Goal: Task Accomplishment & Management: Manage account settings

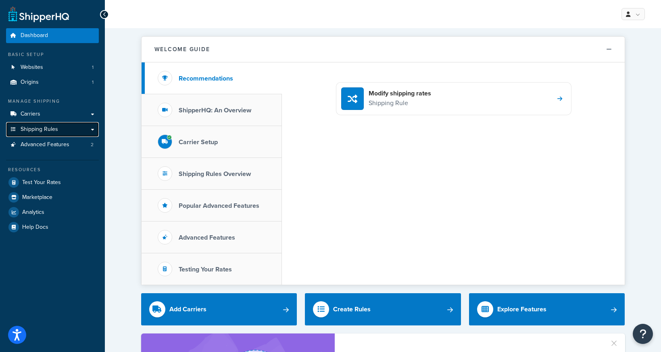
click at [89, 129] on link "Shipping Rules" at bounding box center [52, 129] width 93 height 15
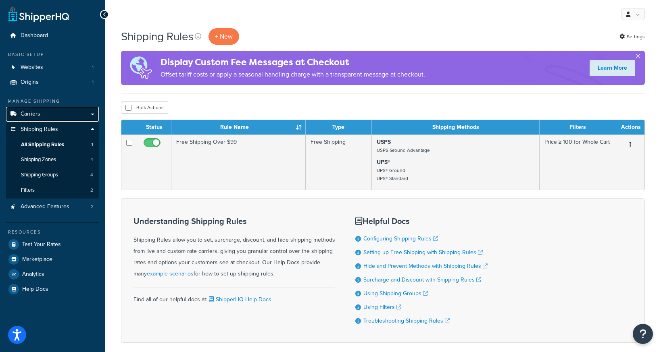
click at [90, 111] on link "Carriers" at bounding box center [52, 114] width 93 height 15
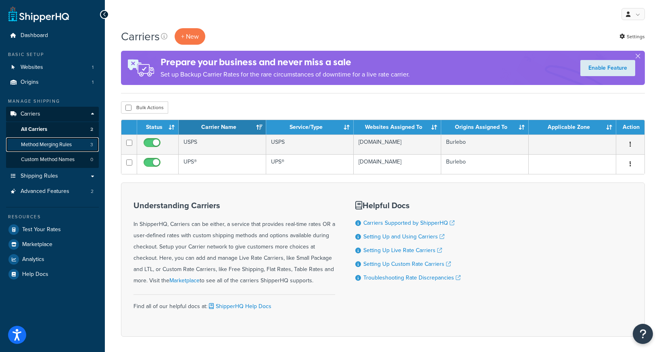
click at [46, 145] on span "Method Merging Rules" at bounding box center [46, 145] width 51 height 7
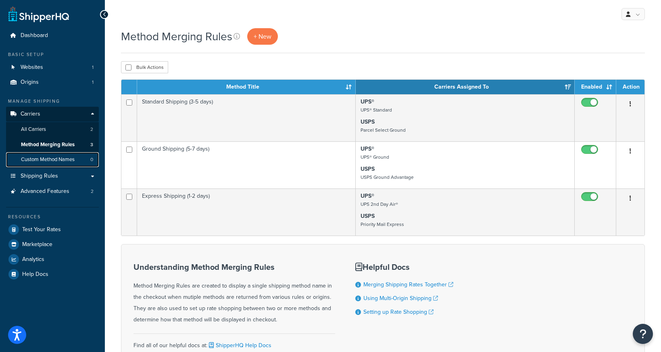
click at [48, 160] on span "Custom Method Names" at bounding box center [48, 159] width 54 height 7
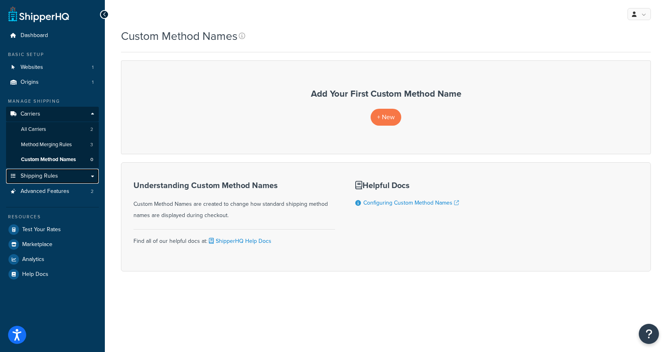
click at [78, 177] on link "Shipping Rules" at bounding box center [52, 176] width 93 height 15
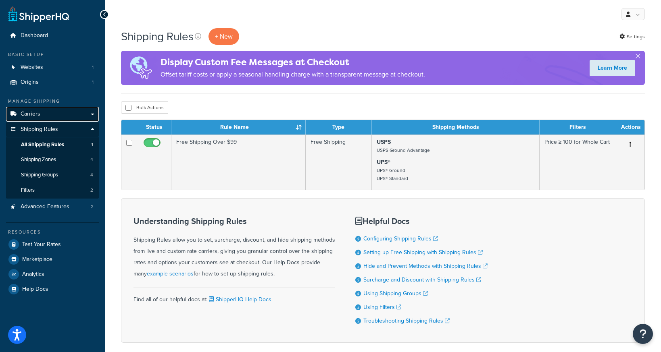
click at [61, 114] on link "Carriers" at bounding box center [52, 114] width 93 height 15
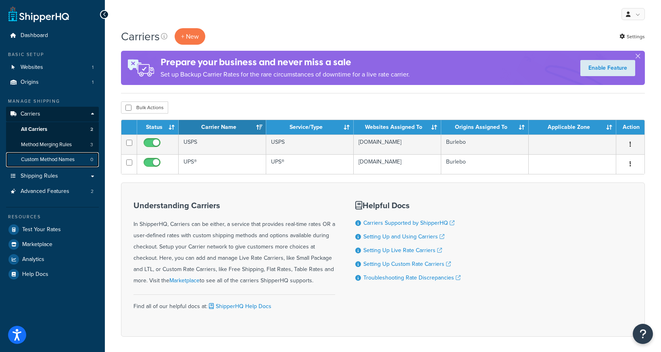
click at [45, 158] on span "Custom Method Names" at bounding box center [48, 159] width 54 height 7
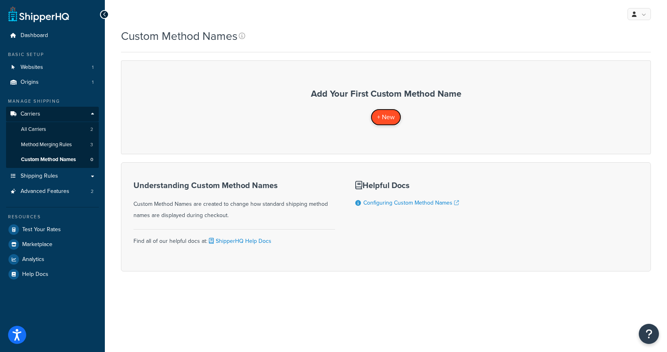
click at [386, 119] on span "+ New" at bounding box center [386, 116] width 18 height 9
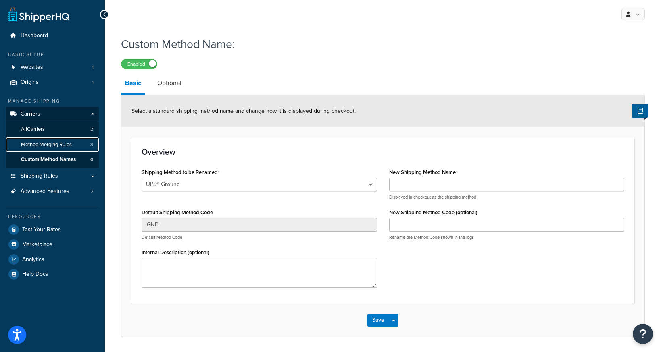
click at [42, 146] on span "Method Merging Rules" at bounding box center [46, 145] width 51 height 7
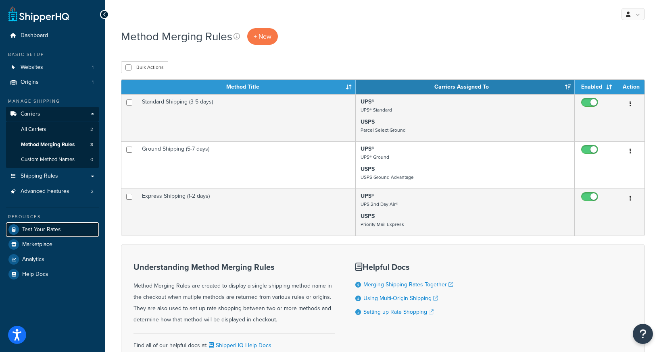
click at [40, 231] on span "Test Your Rates" at bounding box center [41, 230] width 39 height 7
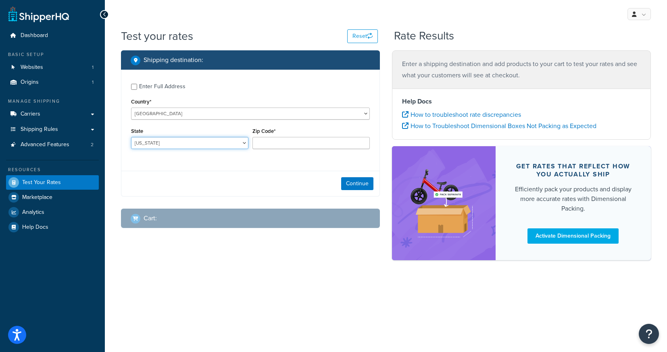
click at [226, 146] on select "[US_STATE] [US_STATE] [US_STATE] [US_STATE] [US_STATE] Armed Forces Americas Ar…" at bounding box center [189, 143] width 117 height 12
select select "[GEOGRAPHIC_DATA]"
click at [131, 137] on select "[US_STATE] [US_STATE] [US_STATE] [US_STATE] [US_STATE] Armed Forces Americas Ar…" at bounding box center [189, 143] width 117 height 12
click at [299, 139] on input "Zip Code*" at bounding box center [310, 143] width 117 height 12
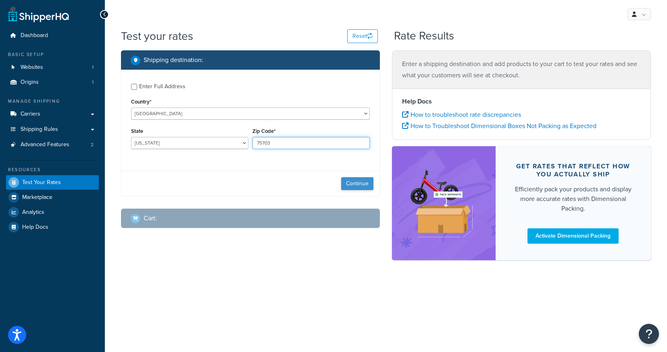
type input "75703"
click at [368, 183] on button "Continue" at bounding box center [357, 183] width 32 height 13
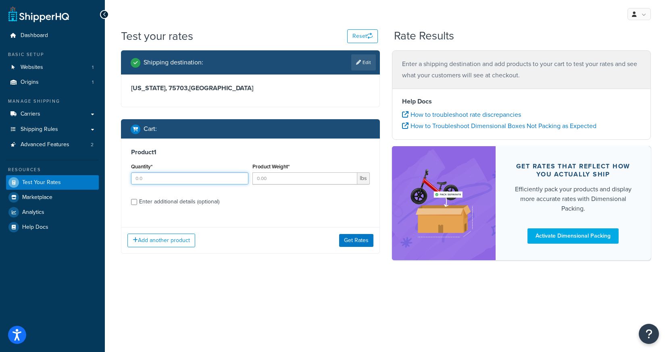
click at [216, 181] on input "Quantity*" at bounding box center [189, 179] width 117 height 12
type input "2"
click at [300, 180] on input "Product Weight*" at bounding box center [304, 179] width 105 height 12
type input "2"
click at [135, 203] on input "Enter additional details (optional)" at bounding box center [134, 202] width 6 height 6
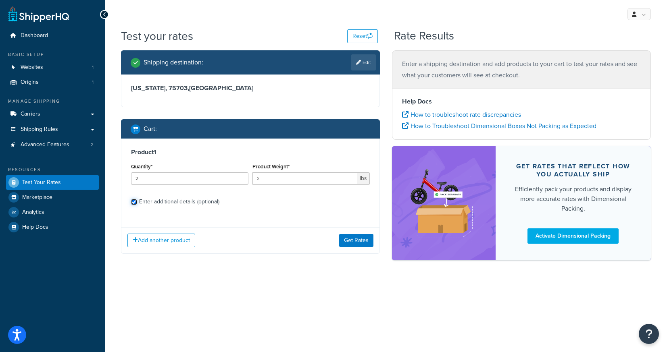
checkbox input "true"
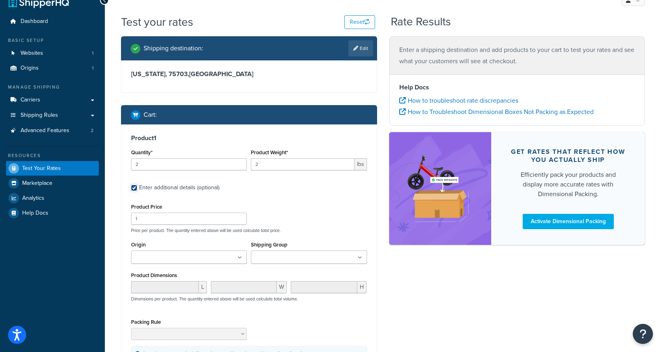
scroll to position [15, 0]
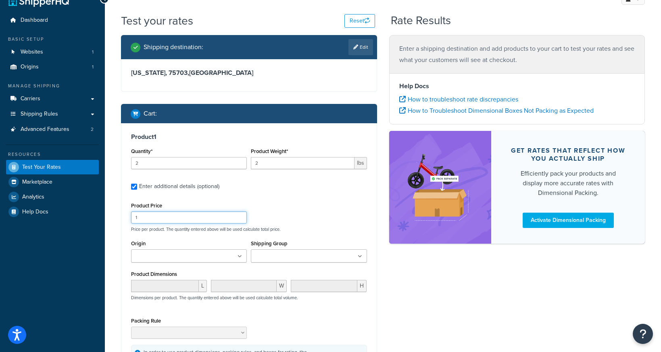
click at [177, 218] on input "1" at bounding box center [189, 218] width 116 height 12
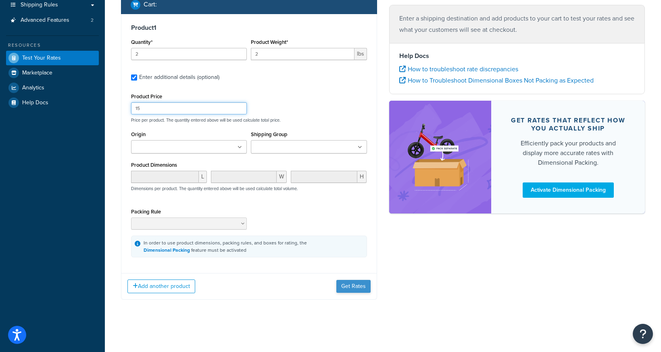
type input "15"
click at [350, 290] on button "Get Rates" at bounding box center [353, 286] width 34 height 13
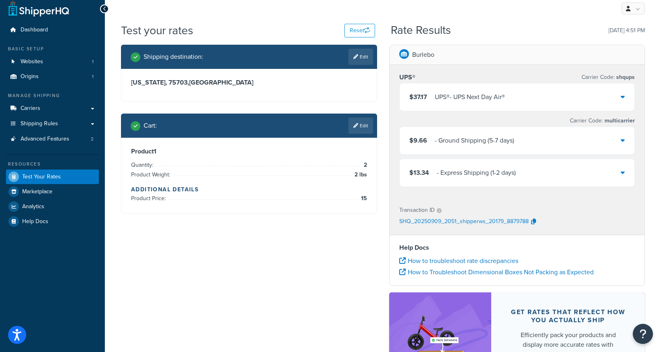
scroll to position [0, 0]
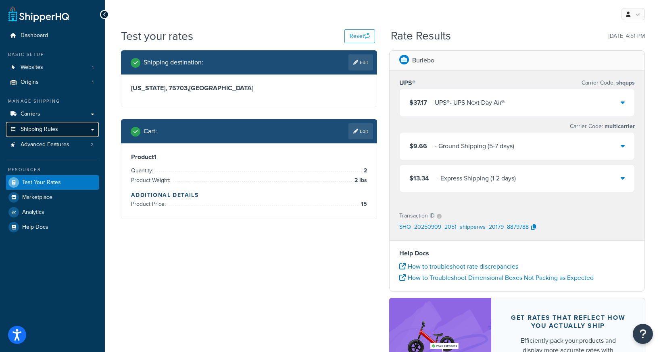
click at [76, 128] on link "Shipping Rules" at bounding box center [52, 129] width 93 height 15
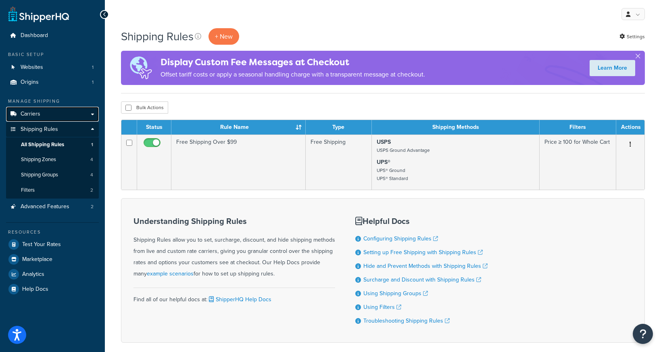
click at [79, 117] on link "Carriers" at bounding box center [52, 114] width 93 height 15
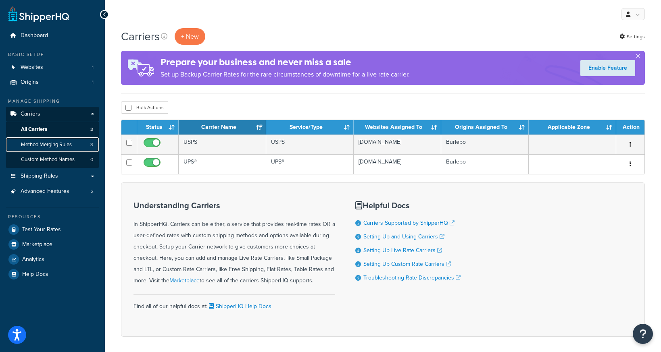
click at [34, 144] on span "Method Merging Rules" at bounding box center [46, 145] width 51 height 7
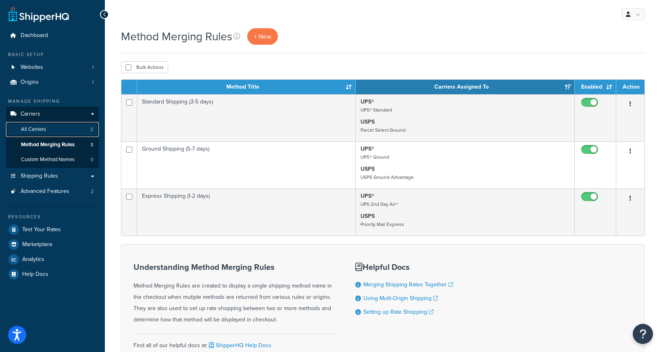
click at [42, 127] on span "All Carriers" at bounding box center [33, 129] width 25 height 7
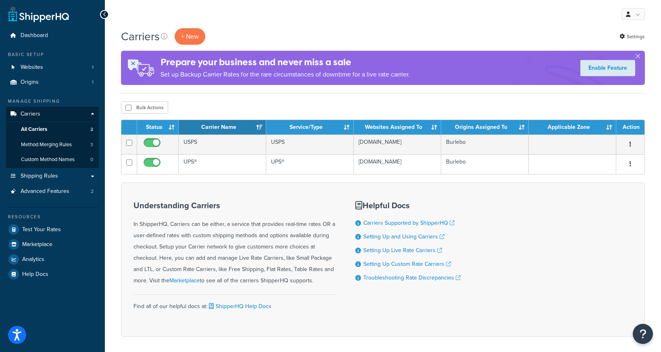
scroll to position [33, 0]
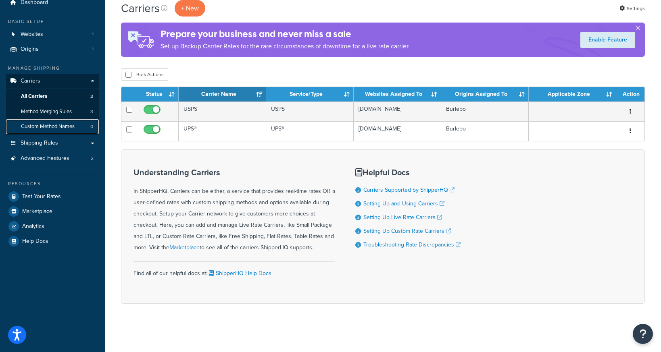
click at [62, 125] on span "Custom Method Names" at bounding box center [48, 126] width 54 height 7
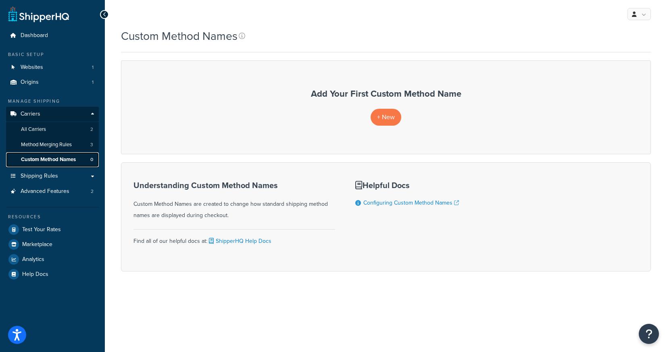
click at [46, 158] on span "Custom Method Names" at bounding box center [48, 159] width 55 height 7
click at [389, 119] on span "+ New" at bounding box center [386, 116] width 18 height 9
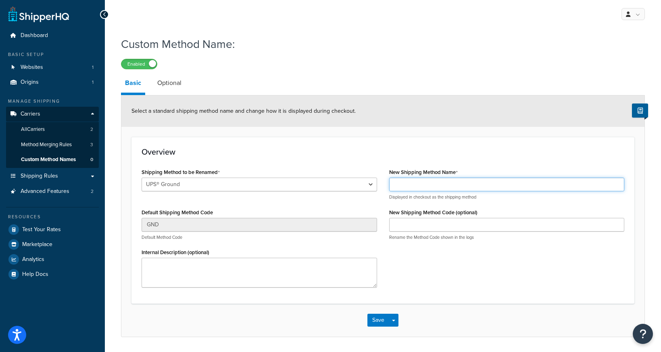
click at [436, 185] on input "New Shipping Method Name" at bounding box center [506, 185] width 235 height 14
type input "Shipping"
click at [377, 319] on button "Save" at bounding box center [378, 320] width 22 height 13
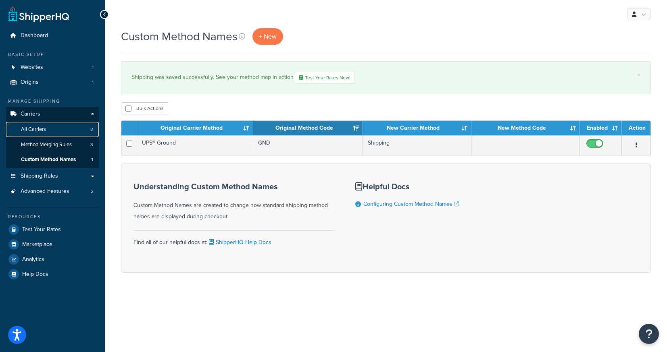
click at [38, 131] on span "All Carriers" at bounding box center [33, 129] width 25 height 7
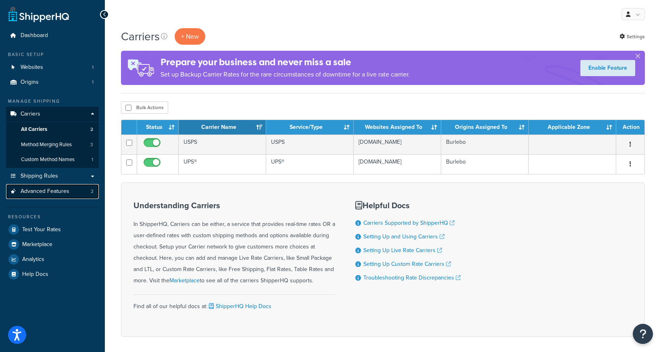
click at [40, 196] on link "Advanced Features 2" at bounding box center [52, 191] width 93 height 15
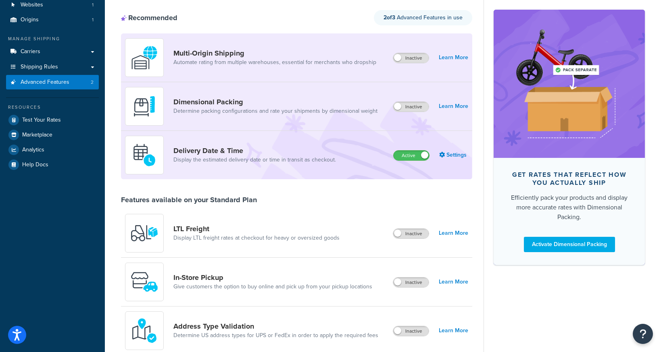
scroll to position [31, 0]
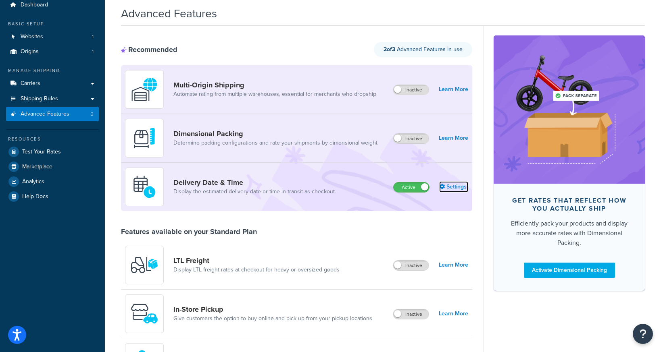
click at [460, 187] on link "Settings" at bounding box center [453, 186] width 29 height 11
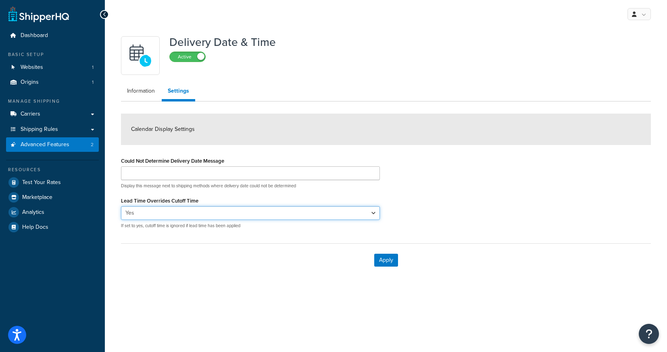
click at [278, 214] on select "Yes No" at bounding box center [250, 213] width 259 height 14
click at [140, 96] on link "Information" at bounding box center [141, 91] width 40 height 16
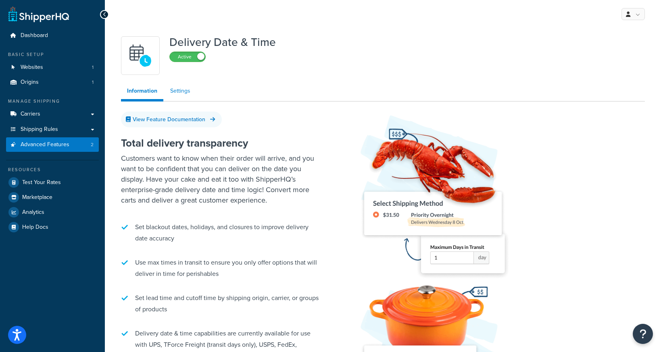
click at [179, 94] on link "Settings" at bounding box center [180, 91] width 32 height 16
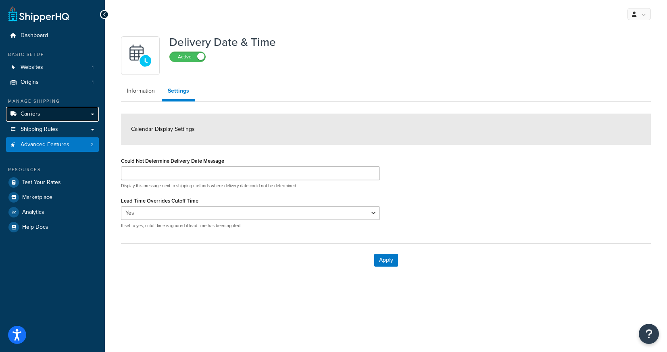
click at [82, 113] on link "Carriers" at bounding box center [52, 114] width 93 height 15
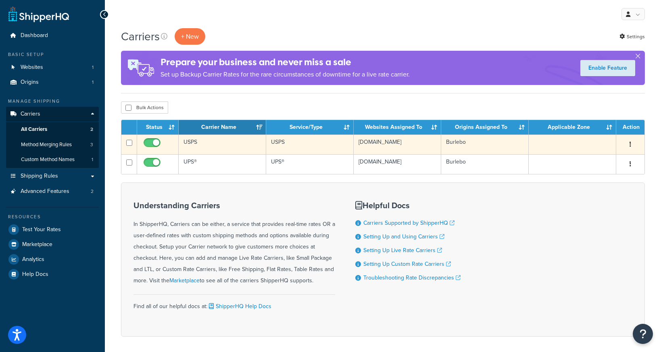
click at [633, 144] on button "button" at bounding box center [629, 144] width 11 height 13
click at [609, 161] on link "Edit" at bounding box center [598, 160] width 64 height 17
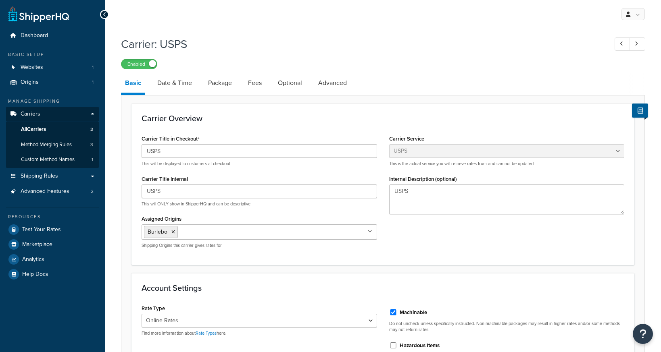
select select "usps"
select select "ONLINE"
click at [173, 79] on link "Date & Time" at bounding box center [174, 82] width 43 height 19
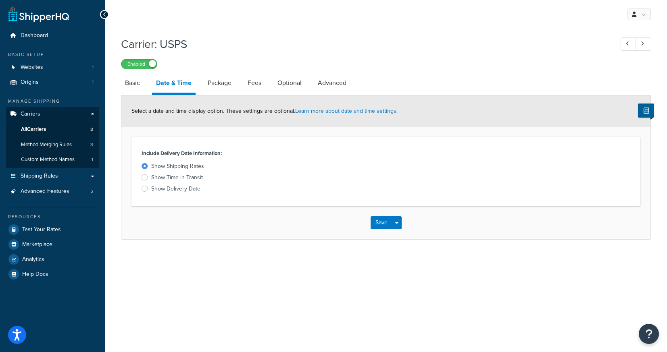
click at [144, 191] on div at bounding box center [145, 189] width 6 height 6
click at [0, 0] on input "Show Delivery Date" at bounding box center [0, 0] width 0 height 0
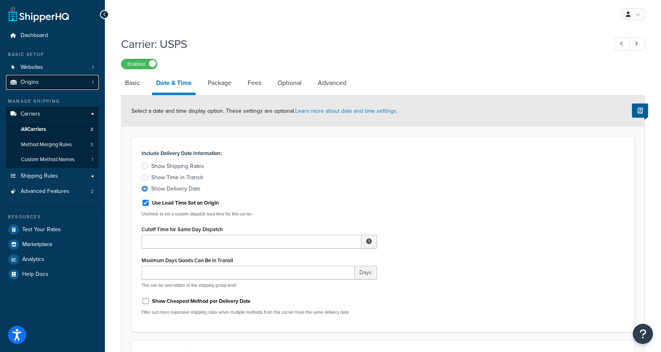
click at [36, 85] on span "Origins" at bounding box center [30, 82] width 18 height 7
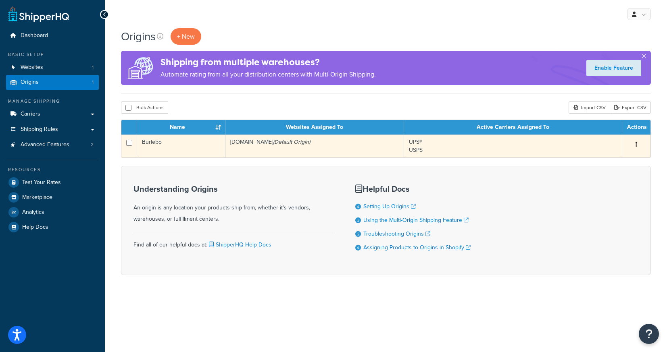
click at [635, 145] on button "button" at bounding box center [636, 144] width 11 height 13
click at [617, 160] on link "Edit" at bounding box center [610, 160] width 64 height 17
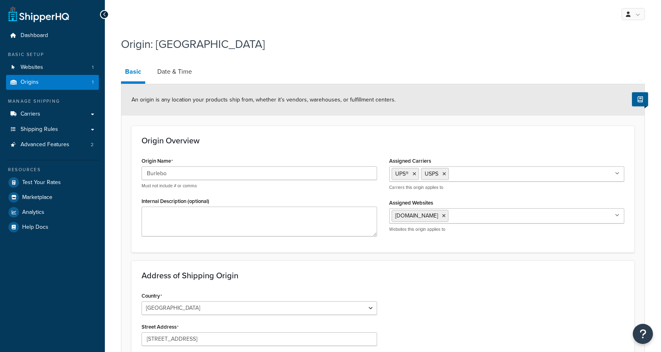
select select "43"
click at [171, 72] on link "Date & Time" at bounding box center [174, 71] width 43 height 19
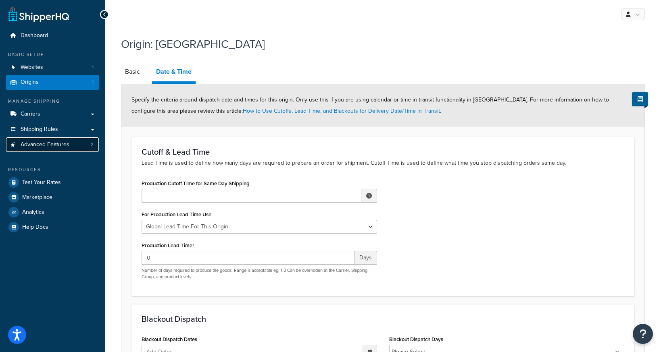
click at [44, 144] on span "Advanced Features" at bounding box center [45, 145] width 49 height 7
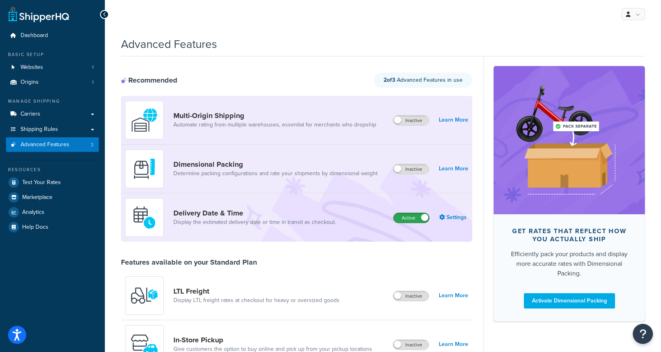
click at [420, 217] on label "Active" at bounding box center [410, 218] width 35 height 10
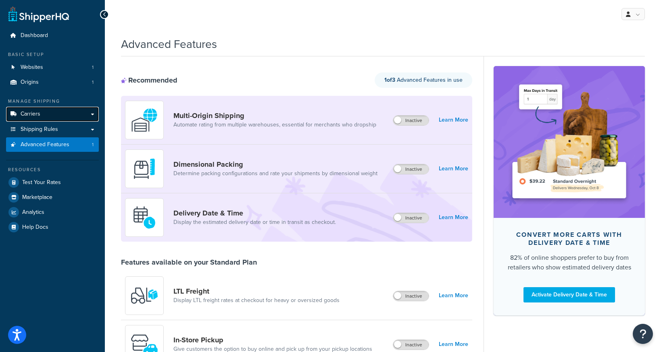
click at [79, 116] on link "Carriers" at bounding box center [52, 114] width 93 height 15
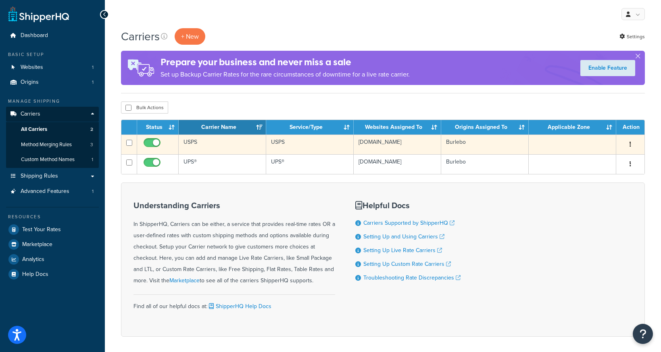
click at [630, 147] on button "button" at bounding box center [629, 144] width 11 height 13
click at [614, 156] on link "Edit" at bounding box center [598, 160] width 64 height 17
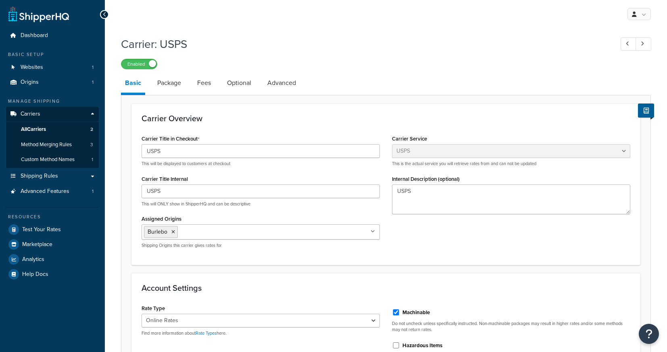
select select "usps"
select select "ONLINE"
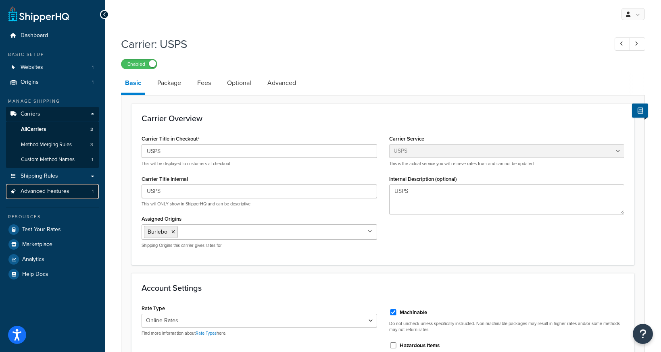
click at [41, 189] on span "Advanced Features" at bounding box center [45, 191] width 49 height 7
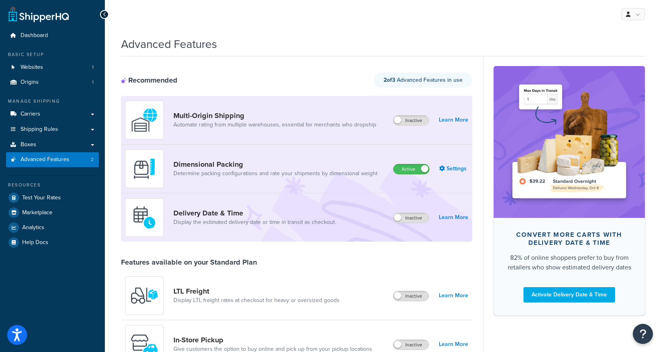
click at [17, 331] on circle "Open accessiBe: accessibility options, statement and help" at bounding box center [17, 330] width 3 height 3
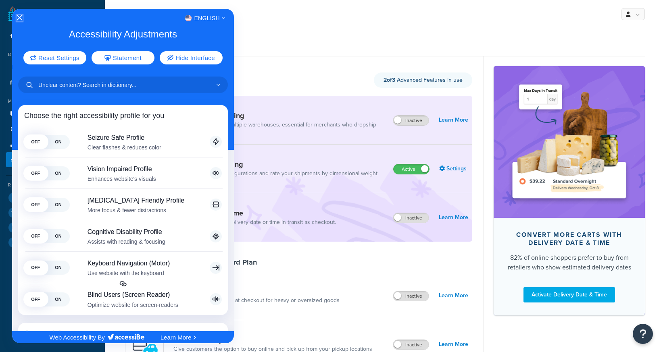
click at [21, 17] on icon "Close Accessibility Interface" at bounding box center [20, 18] width 6 height 6
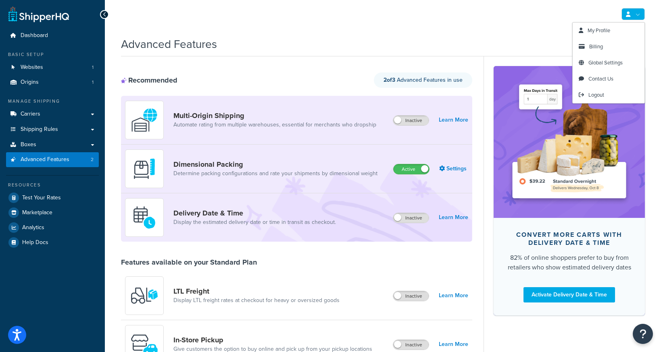
click at [639, 12] on link at bounding box center [632, 14] width 23 height 12
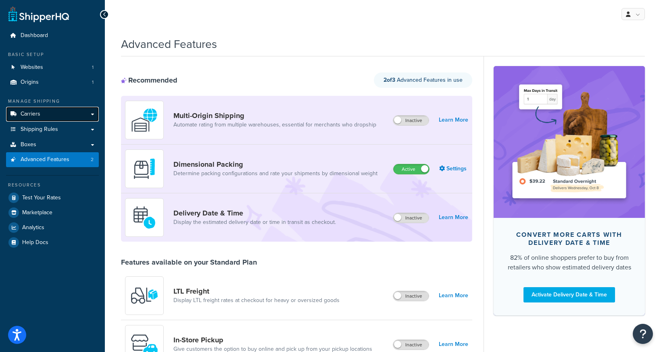
click at [94, 111] on link "Carriers" at bounding box center [52, 114] width 93 height 15
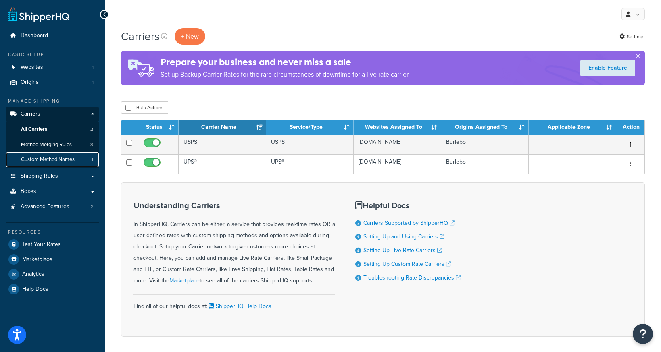
click at [48, 158] on span "Custom Method Names" at bounding box center [48, 159] width 54 height 7
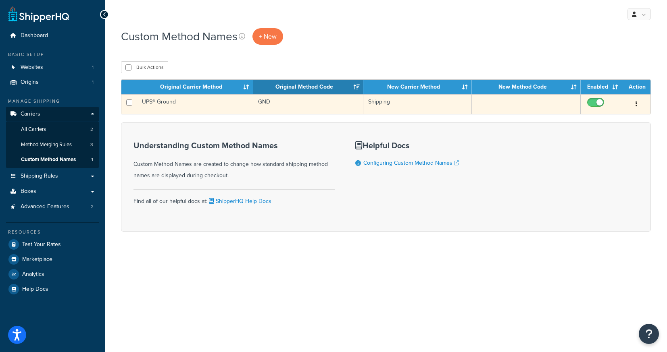
click at [178, 103] on td "UPS® Ground" at bounding box center [195, 104] width 116 height 20
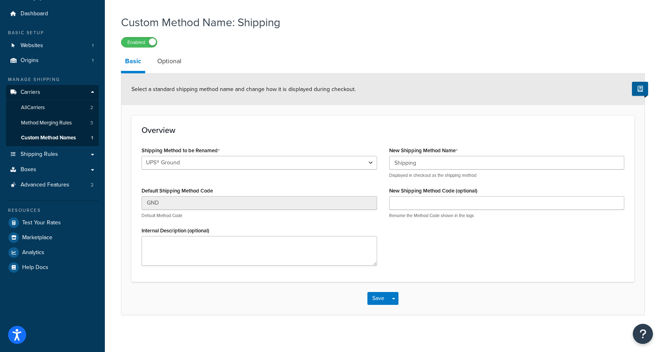
scroll to position [23, 0]
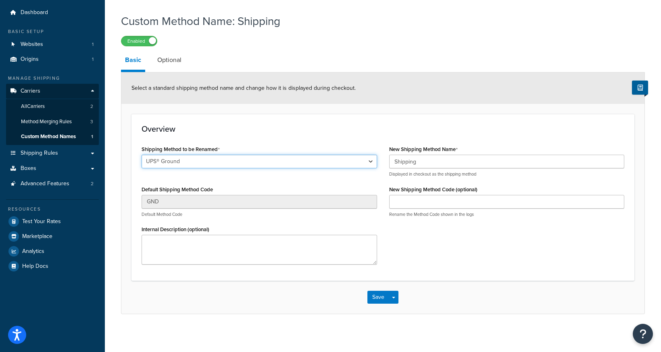
click at [370, 160] on select "UPS® Ground UPS Next Day Air® UPS 2nd Day Air® UPS® Standard UPS Worldwide Save…" at bounding box center [259, 162] width 235 height 14
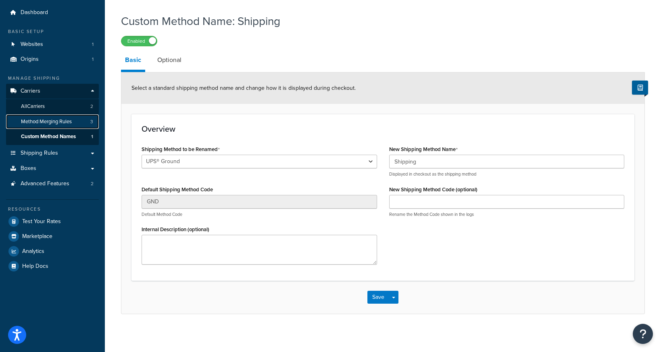
click at [69, 119] on span "Method Merging Rules" at bounding box center [46, 122] width 51 height 7
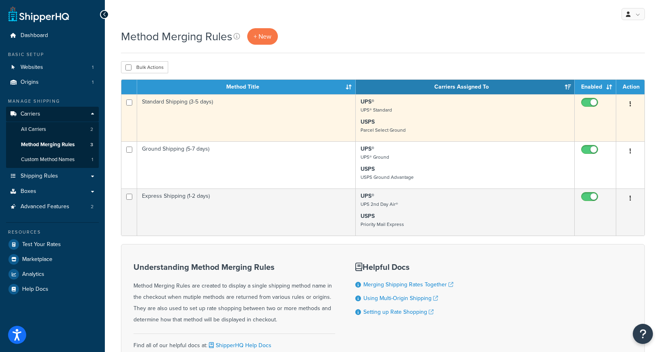
click at [630, 104] on icon "button" at bounding box center [630, 104] width 2 height 6
click at [596, 117] on link "Edit" at bounding box center [598, 120] width 64 height 17
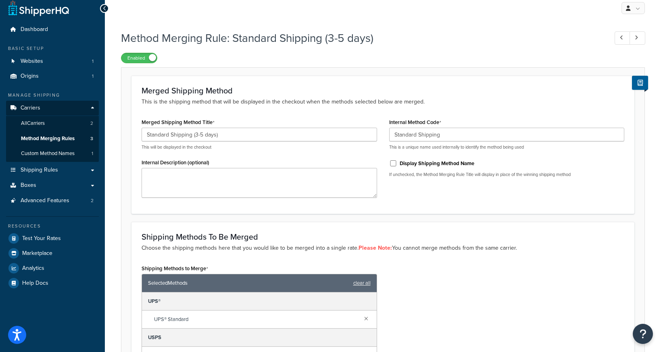
scroll to position [2, 0]
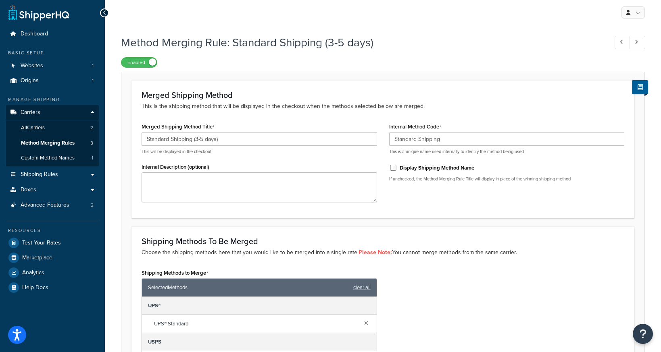
click at [105, 10] on icon at bounding box center [105, 13] width 4 height 6
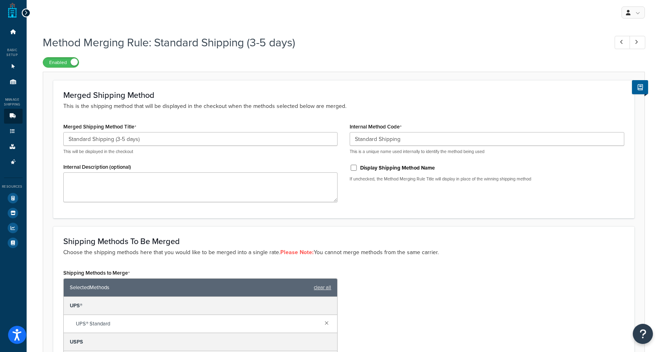
click at [26, 12] on icon at bounding box center [26, 13] width 4 height 6
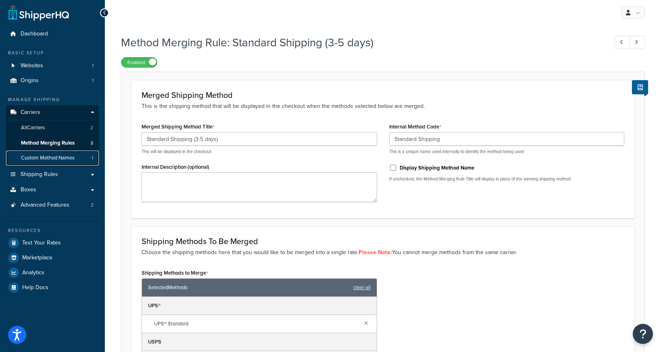
click at [32, 160] on span "Custom Method Names" at bounding box center [48, 158] width 54 height 7
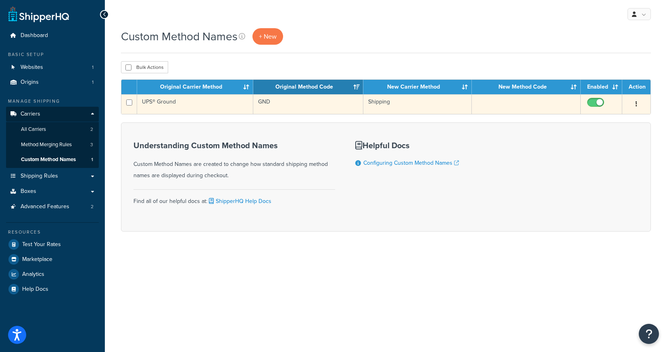
click at [595, 105] on input "checkbox" at bounding box center [596, 105] width 22 height 10
checkbox input "false"
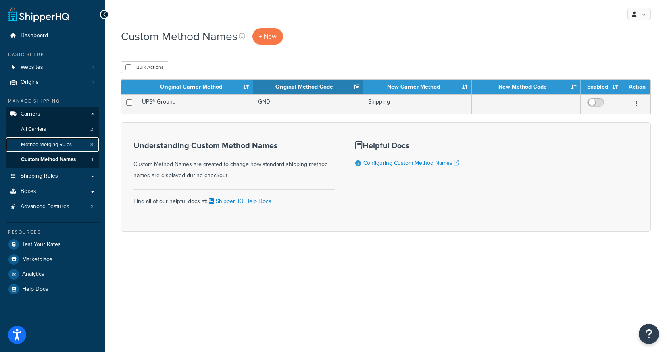
click at [38, 145] on span "Method Merging Rules" at bounding box center [46, 145] width 51 height 7
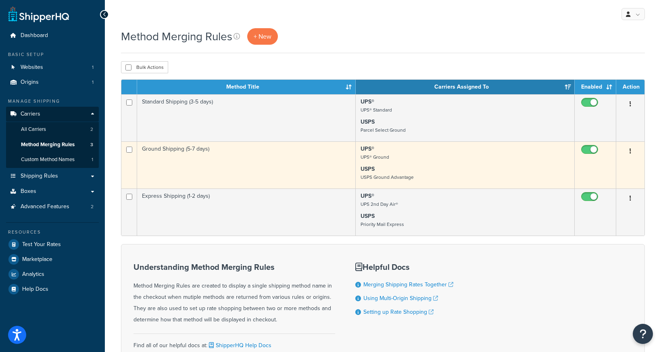
click at [627, 150] on button "button" at bounding box center [629, 151] width 11 height 13
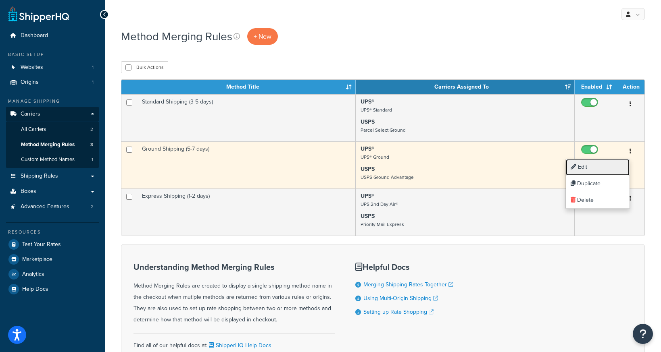
click at [602, 166] on link "Edit" at bounding box center [598, 167] width 64 height 17
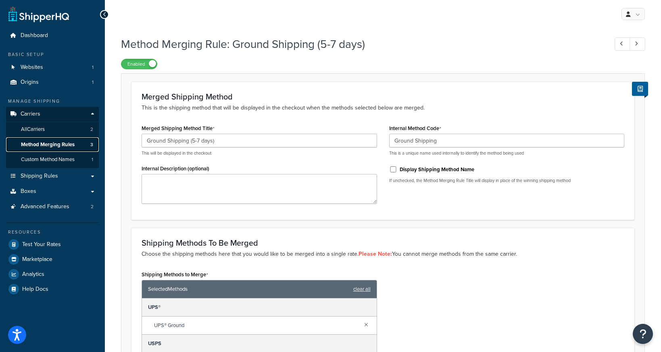
click at [42, 142] on span "Method Merging Rules" at bounding box center [48, 145] width 54 height 7
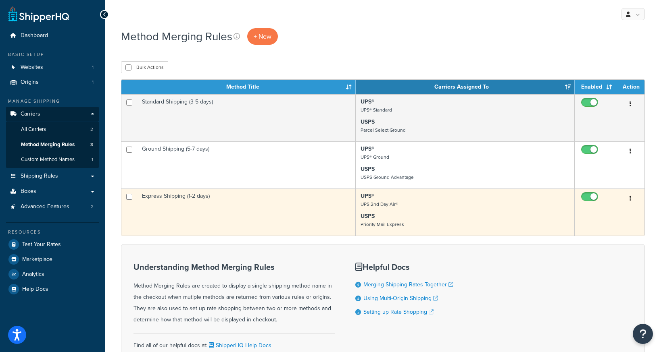
click at [632, 198] on button "button" at bounding box center [629, 198] width 11 height 13
click at [575, 214] on icon at bounding box center [573, 214] width 6 height 6
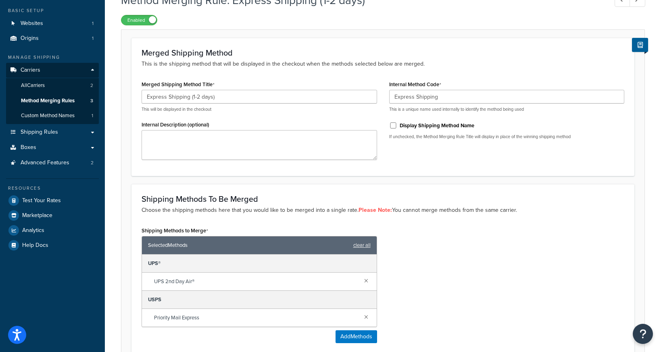
scroll to position [102, 0]
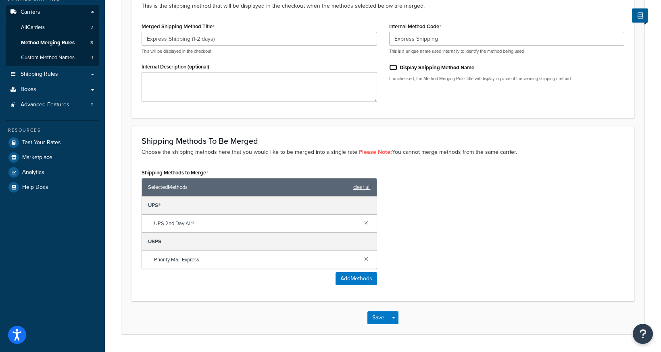
click at [392, 67] on input "Display Shipping Method Name" at bounding box center [393, 68] width 8 height 6
checkbox input "true"
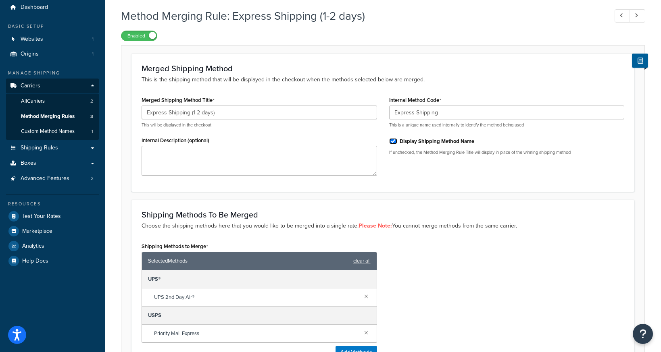
scroll to position [0, 0]
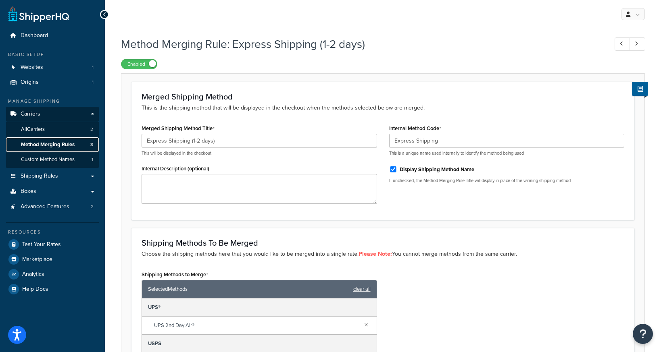
click at [52, 145] on span "Method Merging Rules" at bounding box center [48, 145] width 54 height 7
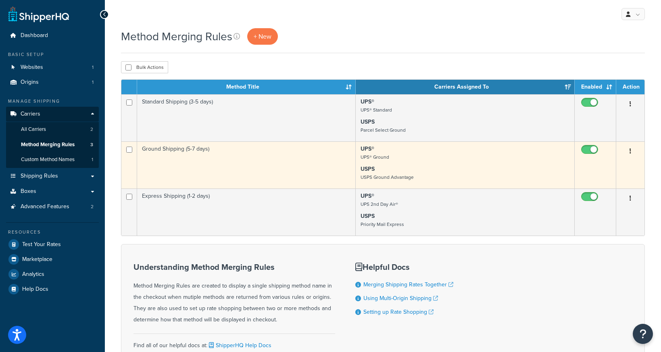
click at [447, 160] on p "UPS® UPS® Ground" at bounding box center [464, 153] width 209 height 16
click at [626, 151] on button "button" at bounding box center [629, 151] width 11 height 13
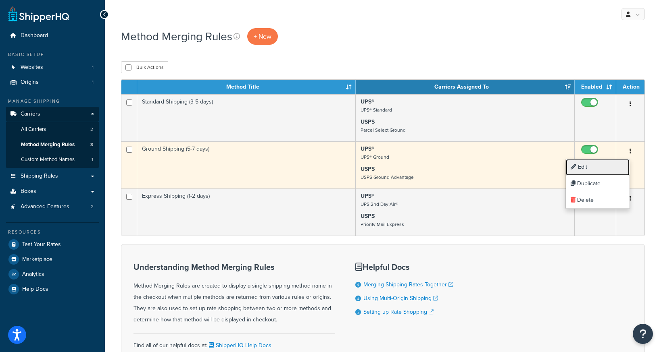
click at [595, 164] on link "Edit" at bounding box center [598, 167] width 64 height 17
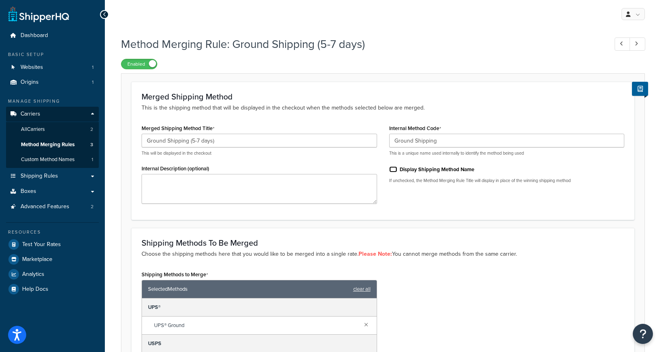
click at [391, 171] on input "Display Shipping Method Name" at bounding box center [393, 169] width 8 height 6
click at [393, 168] on input "Display Shipping Method Name" at bounding box center [393, 169] width 8 height 6
checkbox input "false"
click at [102, 13] on div at bounding box center [104, 14] width 9 height 9
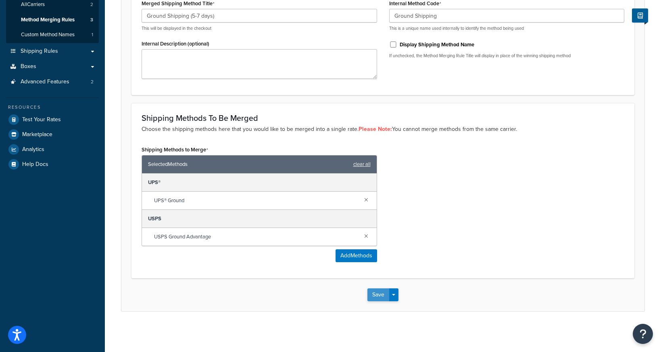
click at [376, 291] on button "Save" at bounding box center [378, 295] width 22 height 13
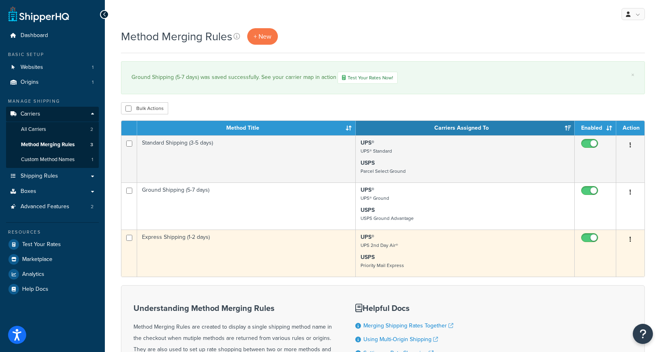
click at [632, 237] on button "button" at bounding box center [629, 239] width 11 height 13
click at [582, 253] on link "Edit" at bounding box center [598, 256] width 64 height 17
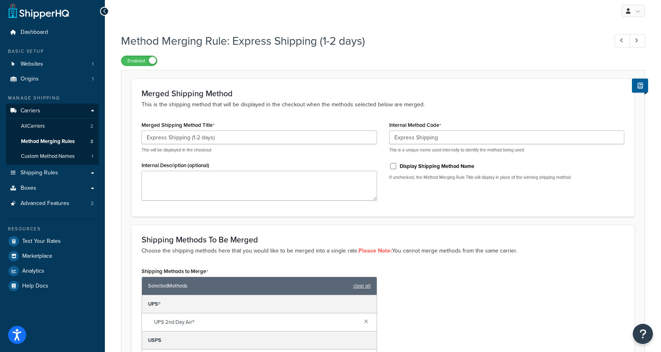
scroll to position [4, 0]
click at [104, 8] on icon at bounding box center [105, 11] width 4 height 6
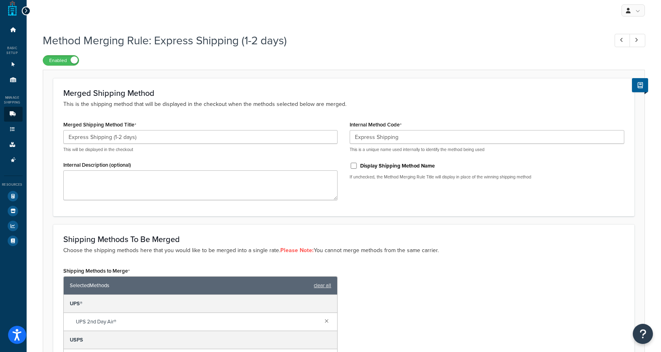
click at [23, 10] on div at bounding box center [26, 10] width 9 height 9
click at [25, 12] on icon at bounding box center [26, 11] width 4 height 6
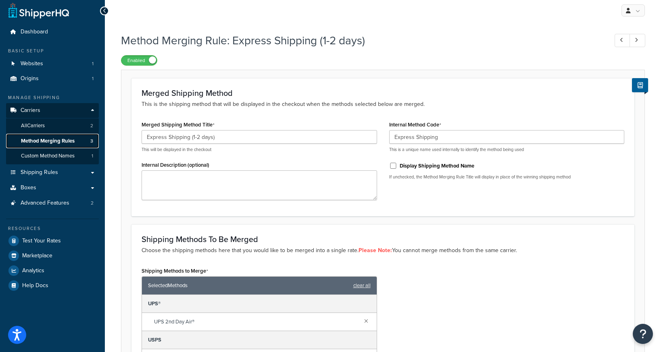
click at [52, 140] on span "Method Merging Rules" at bounding box center [48, 141] width 54 height 7
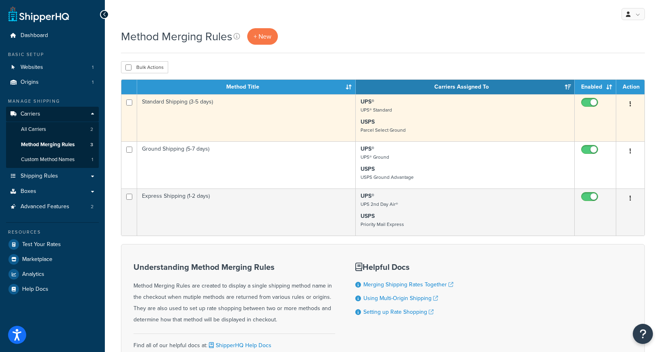
click at [631, 102] on button "button" at bounding box center [629, 104] width 11 height 13
click at [592, 119] on link "Edit" at bounding box center [598, 120] width 64 height 17
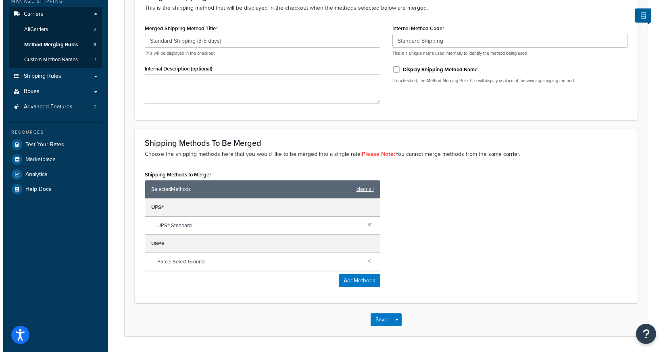
scroll to position [125, 0]
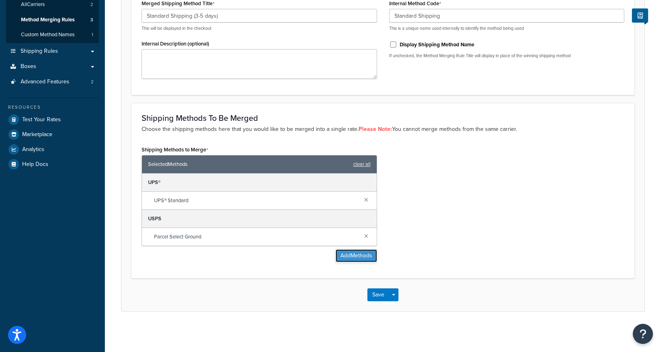
click at [357, 260] on button "Add Methods" at bounding box center [356, 256] width 42 height 13
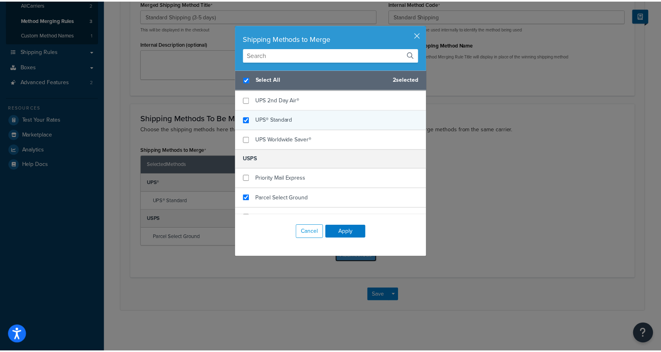
scroll to position [70, 0]
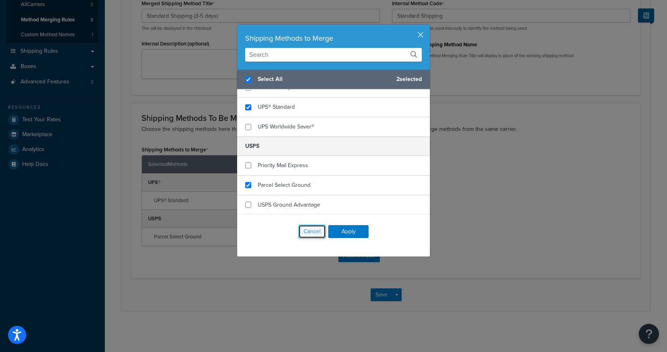
click at [304, 236] on button "Cancel" at bounding box center [311, 232] width 27 height 14
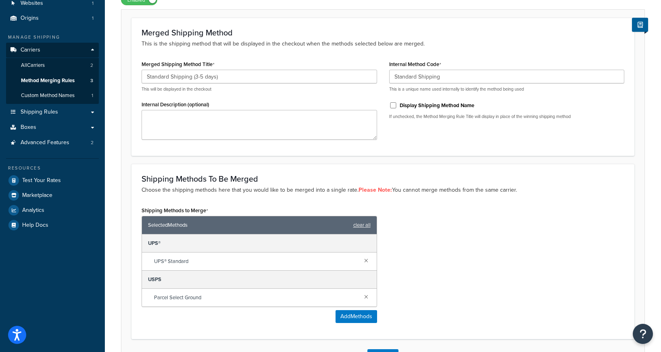
scroll to position [0, 0]
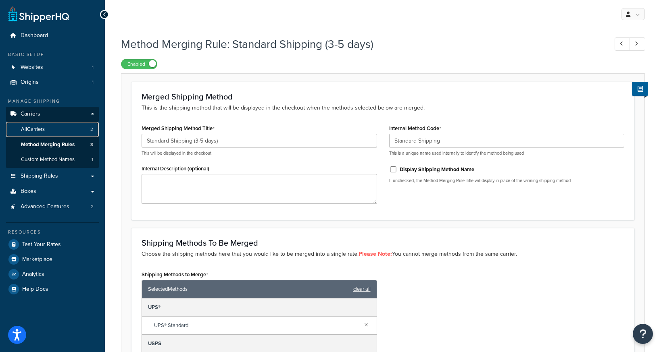
click at [37, 127] on span "All Carriers" at bounding box center [33, 129] width 24 height 7
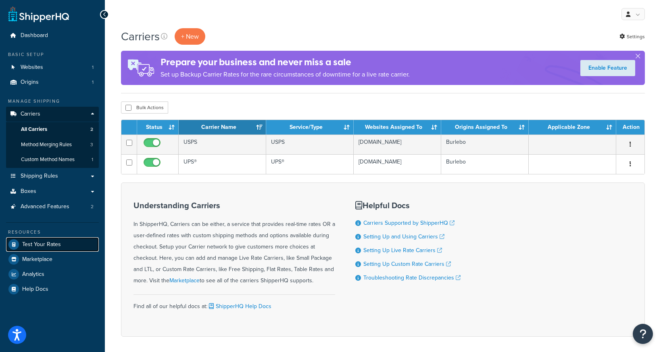
click at [33, 246] on span "Test Your Rates" at bounding box center [41, 244] width 39 height 7
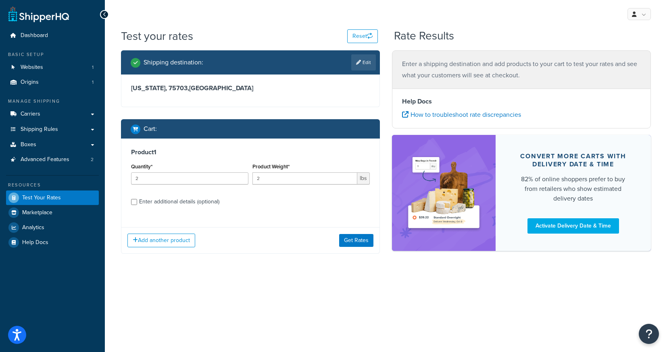
click at [155, 200] on div "Enter additional details (optional)" at bounding box center [179, 201] width 80 height 11
click at [137, 200] on input "Enter additional details (optional)" at bounding box center [134, 202] width 6 height 6
checkbox input "true"
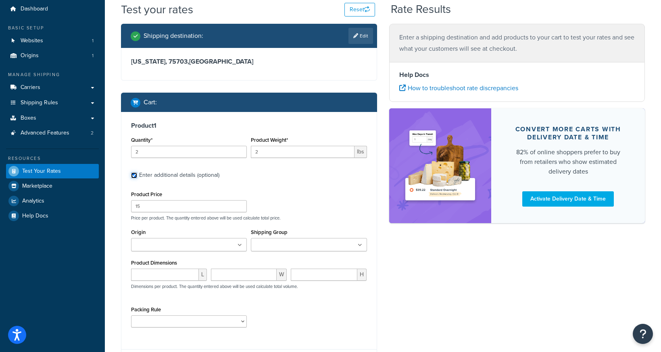
scroll to position [27, 0]
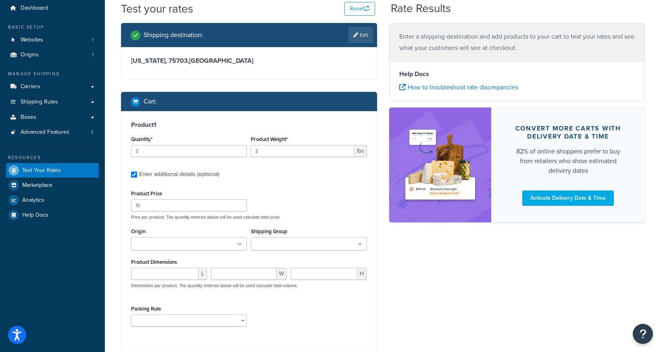
click at [321, 243] on ul at bounding box center [309, 243] width 116 height 13
click at [218, 246] on ul at bounding box center [189, 243] width 116 height 13
click at [302, 241] on input "Shipping Group" at bounding box center [288, 244] width 71 height 9
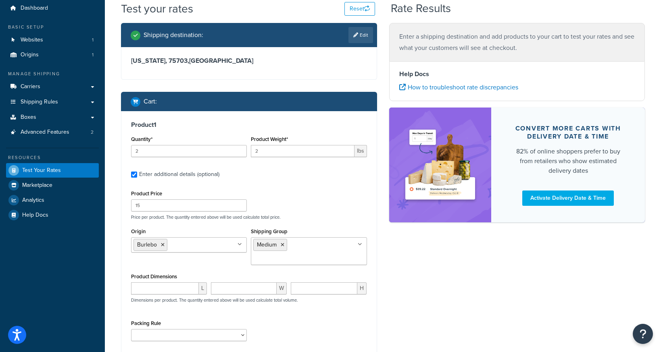
click at [267, 318] on div "Packing Rule" at bounding box center [249, 332] width 240 height 29
click at [212, 329] on select "Packing Rule" at bounding box center [189, 335] width 116 height 12
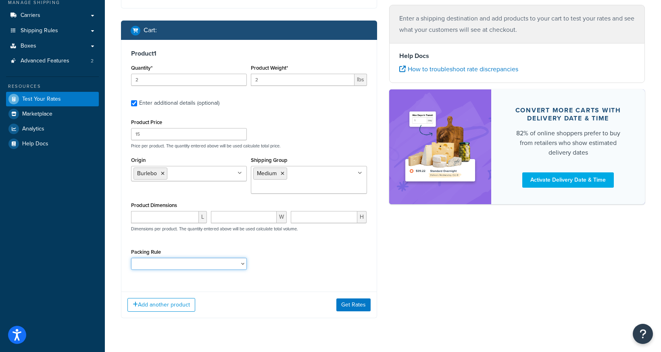
scroll to position [100, 0]
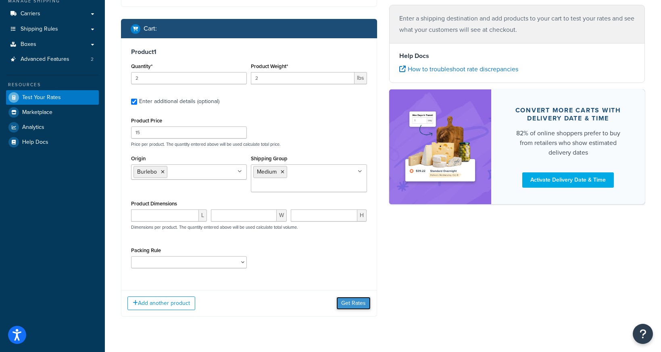
click at [353, 297] on button "Get Rates" at bounding box center [353, 303] width 34 height 13
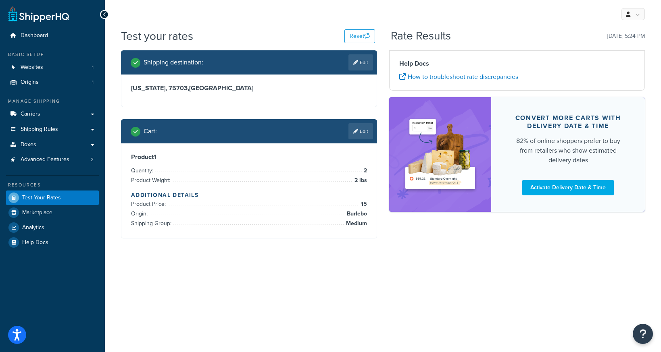
scroll to position [0, 0]
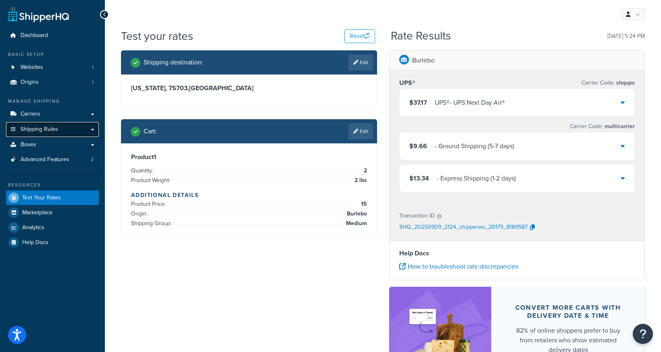
click at [92, 130] on link "Shipping Rules" at bounding box center [52, 129] width 93 height 15
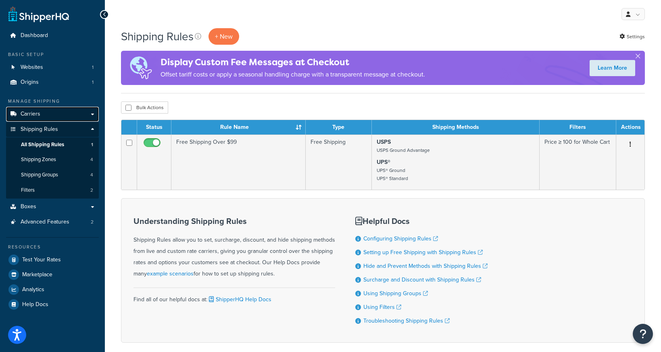
click at [96, 113] on link "Carriers" at bounding box center [52, 114] width 93 height 15
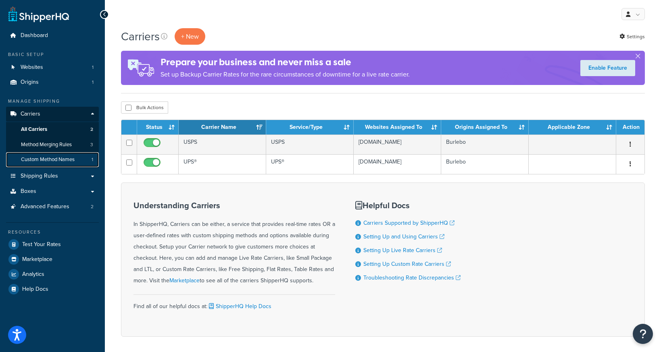
click at [36, 162] on span "Custom Method Names" at bounding box center [48, 159] width 54 height 7
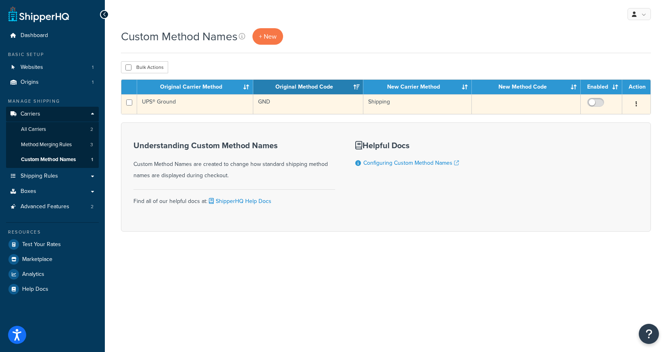
click at [635, 103] on icon "button" at bounding box center [636, 104] width 2 height 6
click at [599, 121] on link "Edit" at bounding box center [604, 120] width 64 height 17
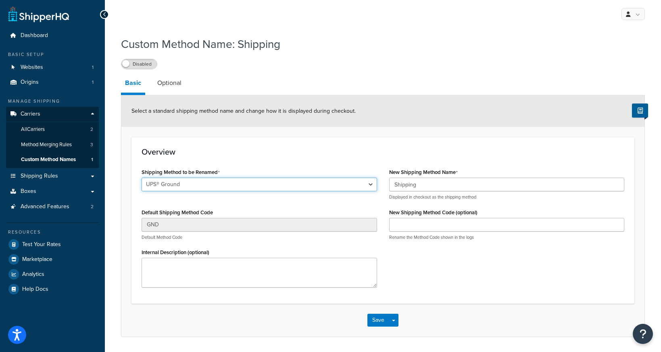
click at [370, 183] on select "UPS® Ground UPS Next Day Air® UPS 2nd Day Air® UPS® Standard UPS Worldwide Save…" at bounding box center [259, 185] width 235 height 14
click at [132, 66] on label "Disabled" at bounding box center [138, 64] width 35 height 10
click at [379, 322] on button "Save" at bounding box center [378, 320] width 22 height 13
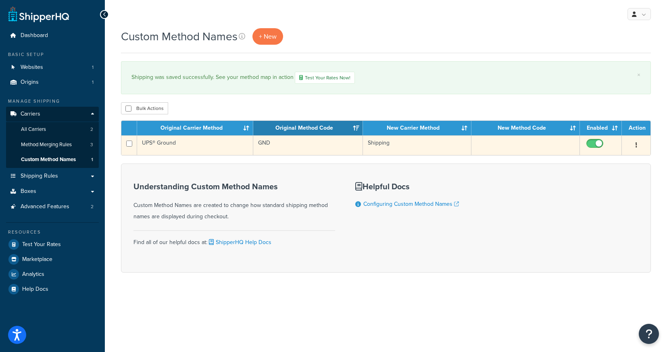
click at [639, 147] on button "button" at bounding box center [636, 145] width 11 height 13
click at [595, 155] on link "Edit" at bounding box center [603, 161] width 64 height 17
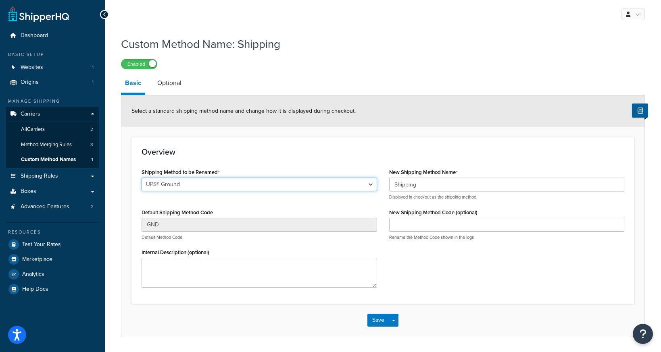
click at [320, 186] on select "UPS® Ground UPS Next Day Air® UPS 2nd Day Air® UPS® Standard UPS Worldwide Save…" at bounding box center [259, 185] width 235 height 14
select select "703230"
click at [142, 178] on select "UPS® Ground UPS Next Day Air® UPS 2nd Day Air® UPS® Standard UPS Worldwide Save…" at bounding box center [259, 185] width 235 height 14
type input "1DA"
click at [311, 183] on select "UPS® Ground UPS Next Day Air® UPS 2nd Day Air® UPS® Standard UPS Worldwide Save…" at bounding box center [259, 185] width 235 height 14
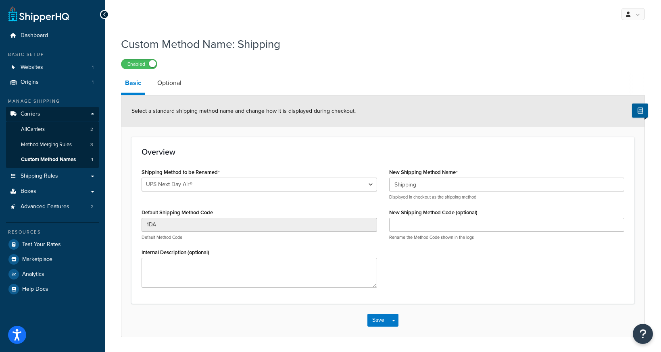
click at [9, 0] on html "Press Option+1 for screen-reader mode, Option+0 to cancel Accessibility Screen-…" at bounding box center [330, 189] width 661 height 378
click at [48, 157] on span "Custom Method Names" at bounding box center [48, 159] width 55 height 7
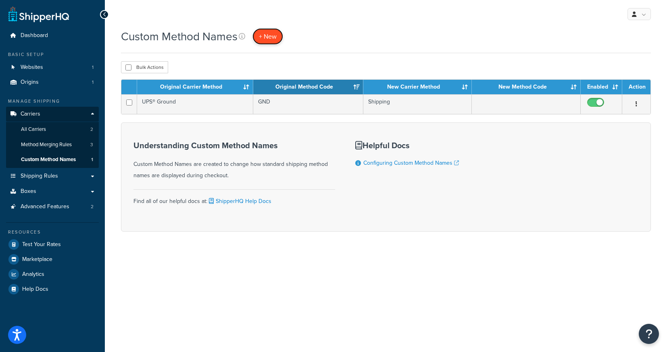
click at [271, 40] on span "+ New" at bounding box center [268, 36] width 18 height 9
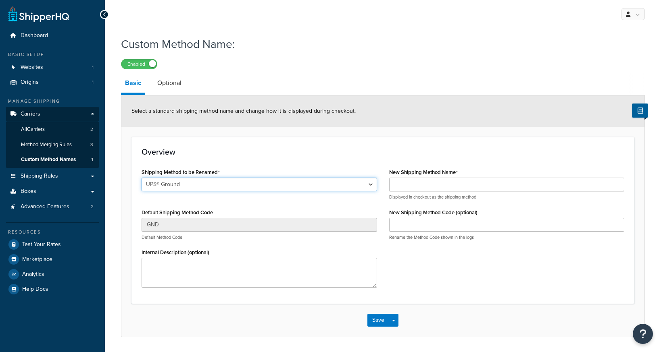
click at [209, 181] on select "UPS® Ground UPS Next Day Air® UPS 2nd Day Air® UPS® Standard UPS Worldwide Save…" at bounding box center [259, 185] width 235 height 14
select select "703230"
click at [142, 178] on select "UPS® Ground UPS Next Day Air® UPS 2nd Day Air® UPS® Standard UPS Worldwide Save…" at bounding box center [259, 185] width 235 height 14
type input "1DA"
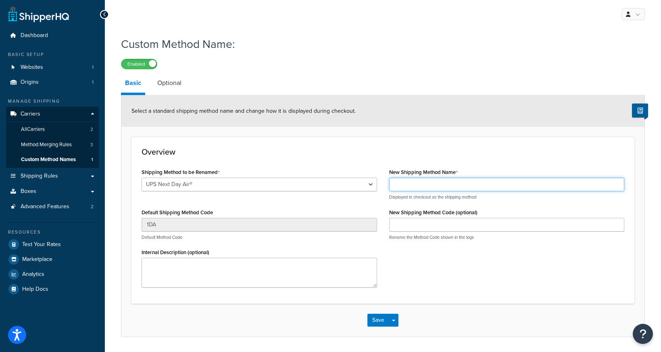
click at [439, 188] on input "New Shipping Method Name" at bounding box center [506, 185] width 235 height 14
type input "Shipping"
click at [374, 323] on button "Save" at bounding box center [378, 320] width 22 height 13
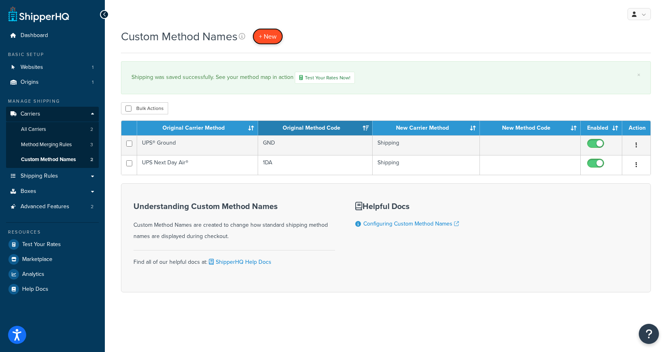
click at [270, 35] on span "+ New" at bounding box center [268, 36] width 18 height 9
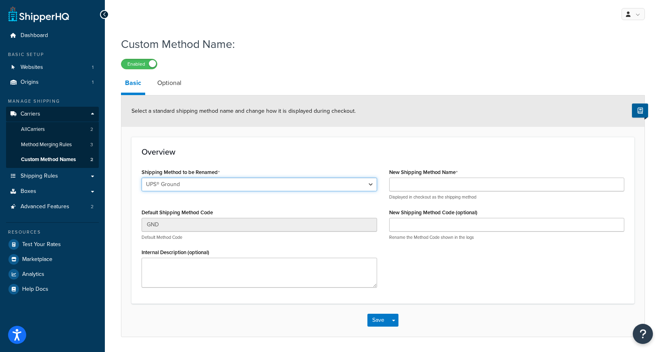
click at [209, 187] on select "UPS® Ground UPS Next Day Air® UPS 2nd Day Air® UPS® Standard UPS Worldwide Save…" at bounding box center [259, 185] width 235 height 14
select select "703272"
click at [142, 178] on select "UPS® Ground UPS Next Day Air® UPS 2nd Day Air® UPS® Standard UPS Worldwide Save…" at bounding box center [259, 185] width 235 height 14
type input "Priority Mail Express"
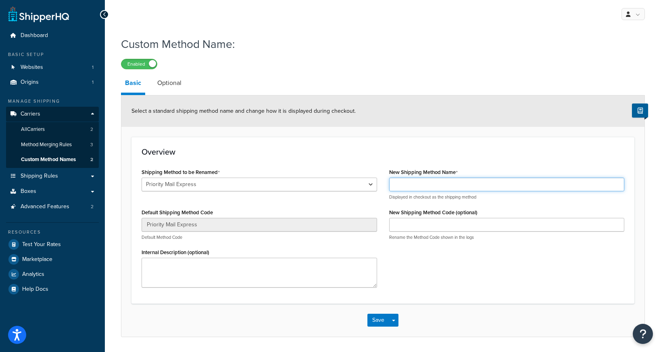
click at [414, 185] on input "New Shipping Method Name" at bounding box center [506, 185] width 235 height 14
type input "Shipping"
click at [376, 319] on button "Save" at bounding box center [378, 320] width 22 height 13
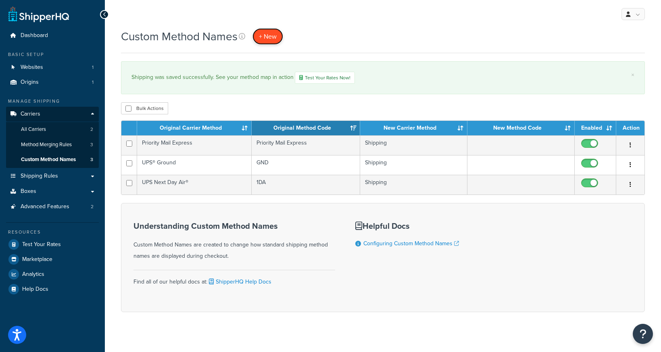
click at [268, 37] on span "+ New" at bounding box center [268, 36] width 18 height 9
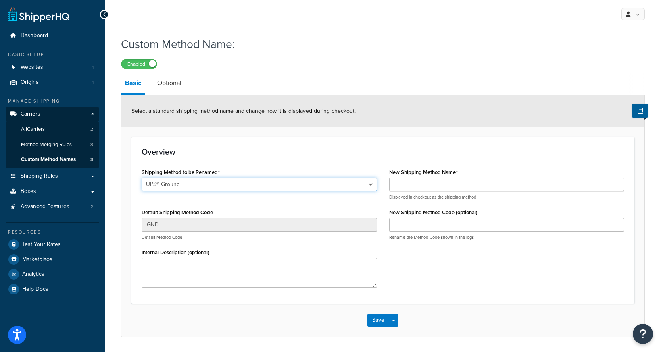
click at [202, 186] on select "UPS® Ground UPS Next Day Air® UPS 2nd Day Air® UPS® Standard UPS Worldwide Save…" at bounding box center [259, 185] width 235 height 14
select select "703232"
click at [142, 178] on select "UPS® Ground UPS Next Day Air® UPS 2nd Day Air® UPS® Standard UPS Worldwide Save…" at bounding box center [259, 185] width 235 height 14
type input "STD"
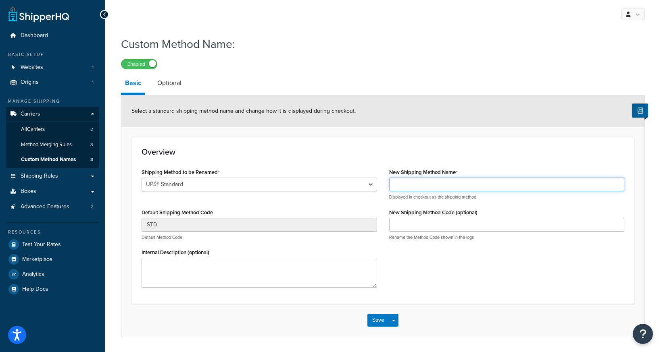
click at [432, 189] on input "New Shipping Method Name" at bounding box center [506, 185] width 235 height 14
type input "Shipping"
click at [381, 318] on button "Save" at bounding box center [378, 320] width 22 height 13
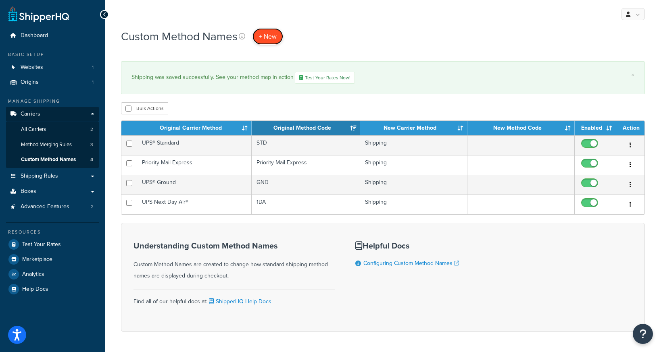
click at [266, 36] on span "+ New" at bounding box center [268, 36] width 18 height 9
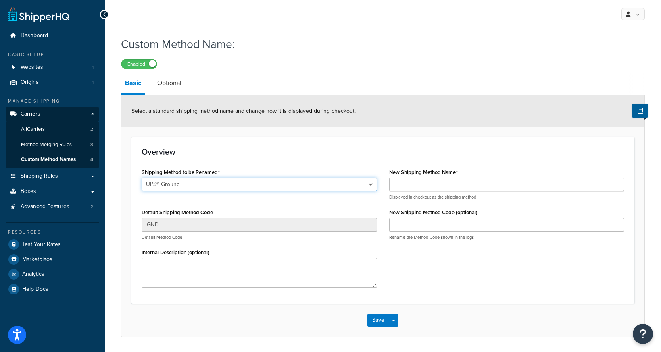
click at [234, 186] on select "UPS® Ground UPS Next Day Air® UPS 2nd Day Air® UPS® Standard UPS Worldwide Save…" at bounding box center [259, 185] width 235 height 14
select select "703274"
click at [142, 178] on select "UPS® Ground UPS Next Day Air® UPS 2nd Day Air® UPS® Standard UPS Worldwide Save…" at bounding box center [259, 185] width 235 height 14
type input "Parcel Select Ground"
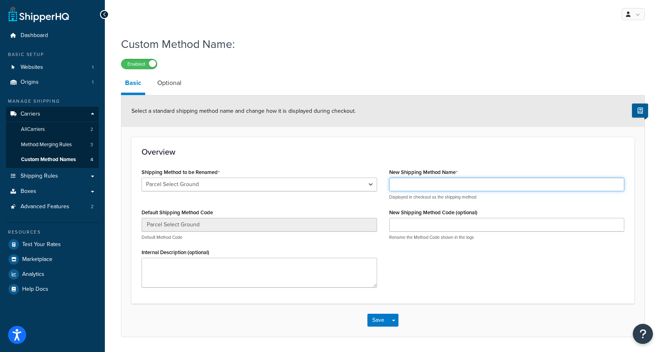
click at [416, 185] on input "New Shipping Method Name" at bounding box center [506, 185] width 235 height 14
type input "Shipping"
click at [379, 325] on button "Save" at bounding box center [378, 320] width 22 height 13
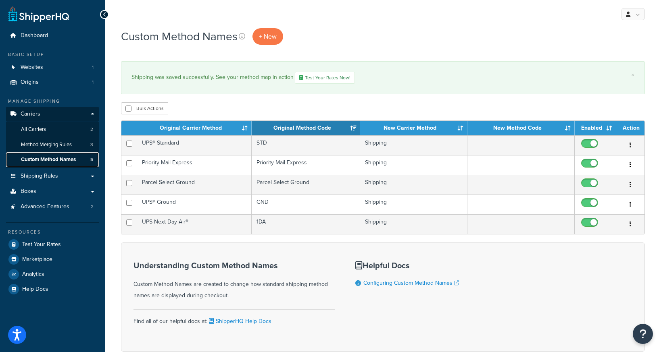
click at [47, 159] on span "Custom Method Names" at bounding box center [48, 159] width 55 height 7
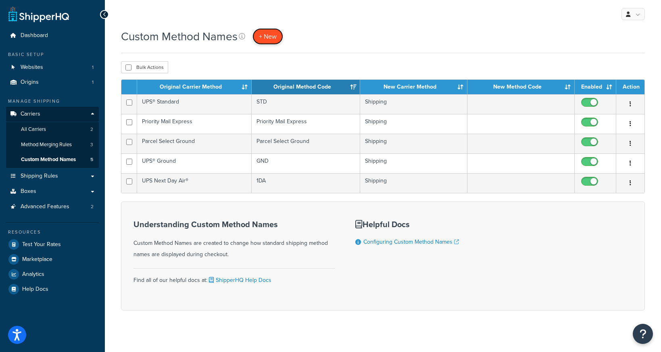
click at [262, 33] on span "+ New" at bounding box center [268, 36] width 18 height 9
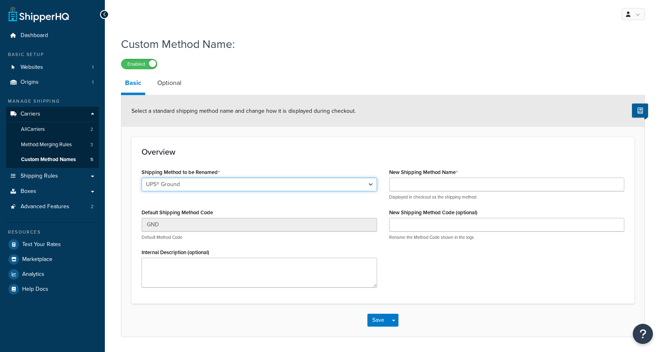
click at [203, 185] on select "UPS® Ground UPS Next Day Air® UPS 2nd Day Air® UPS® Standard UPS Worldwide Save…" at bounding box center [259, 185] width 235 height 14
select select "703272"
click at [142, 178] on select "UPS® Ground UPS Next Day Air® UPS 2nd Day Air® UPS® Standard UPS Worldwide Save…" at bounding box center [259, 185] width 235 height 14
type input "Priority Mail Express"
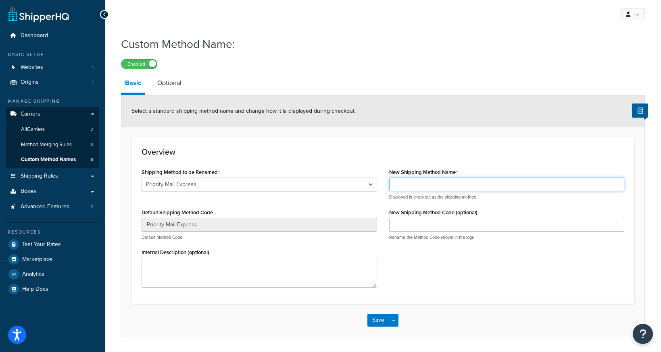
click at [406, 182] on input "New Shipping Method Name" at bounding box center [506, 185] width 235 height 14
type input "Shipping"
click at [372, 321] on button "Save" at bounding box center [378, 320] width 22 height 13
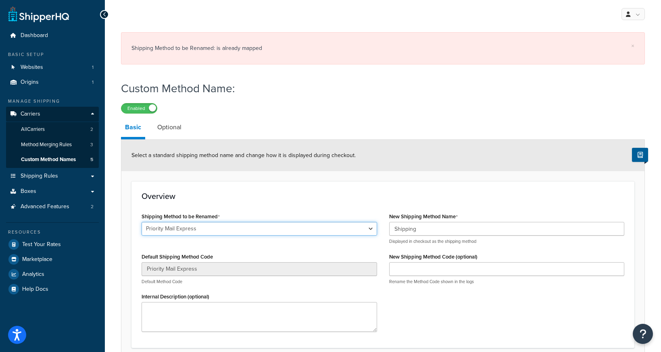
click at [208, 232] on select "UPS® Ground UPS Next Day Air® UPS 2nd Day Air® UPS® Standard UPS Worldwide Save…" at bounding box center [259, 229] width 235 height 14
select select "703243"
click at [142, 222] on select "UPS® Ground UPS Next Day Air® UPS 2nd Day Air® UPS® Standard UPS Worldwide Save…" at bounding box center [259, 229] width 235 height 14
type input "USPS Ground Advantage"
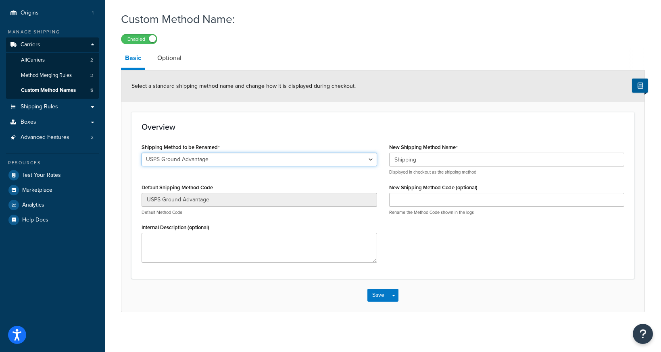
scroll to position [70, 0]
click at [372, 289] on button "Save" at bounding box center [378, 295] width 22 height 13
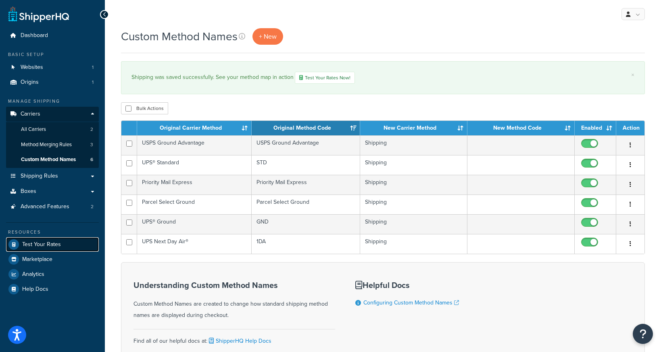
click at [39, 241] on span "Test Your Rates" at bounding box center [41, 244] width 39 height 7
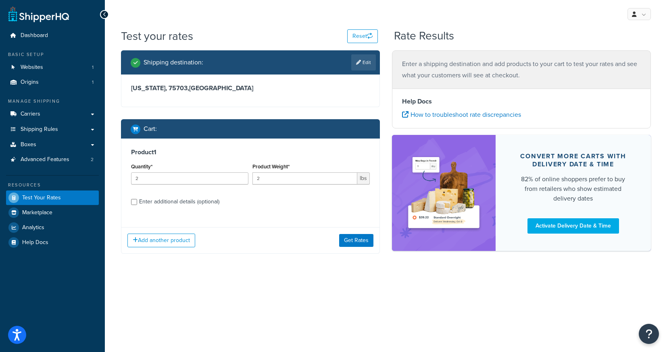
click at [364, 232] on div "Add another product Get Rates" at bounding box center [250, 240] width 258 height 26
click at [363, 239] on button "Get Rates" at bounding box center [356, 240] width 34 height 13
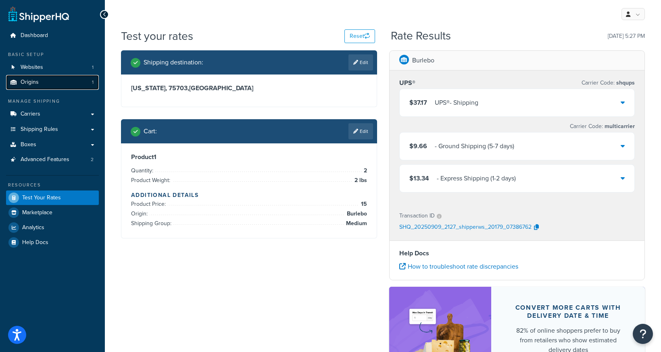
click at [46, 81] on link "Origins 1" at bounding box center [52, 82] width 93 height 15
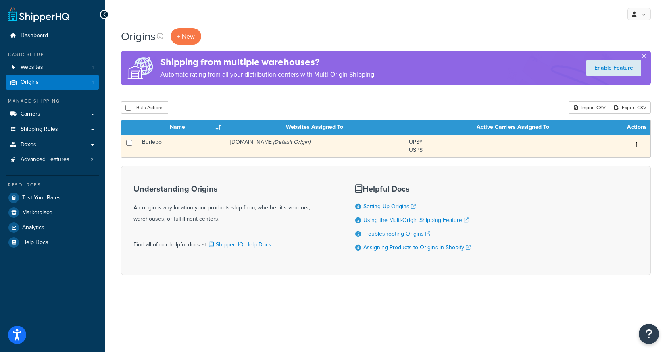
click at [639, 144] on button "button" at bounding box center [636, 144] width 11 height 13
click at [596, 163] on link "Edit" at bounding box center [610, 160] width 64 height 17
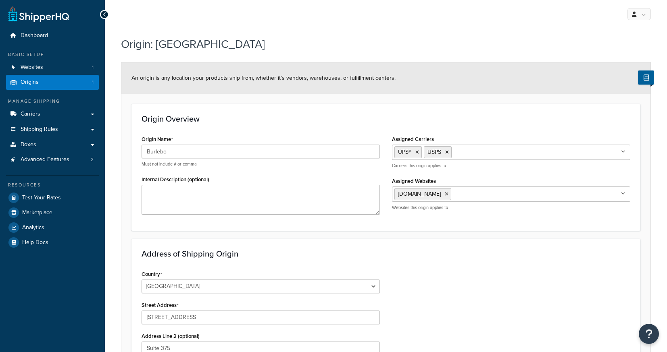
select select "43"
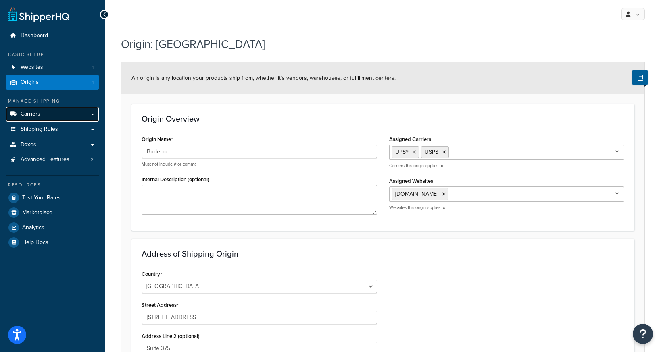
click at [30, 118] on span "Carriers" at bounding box center [31, 114] width 20 height 7
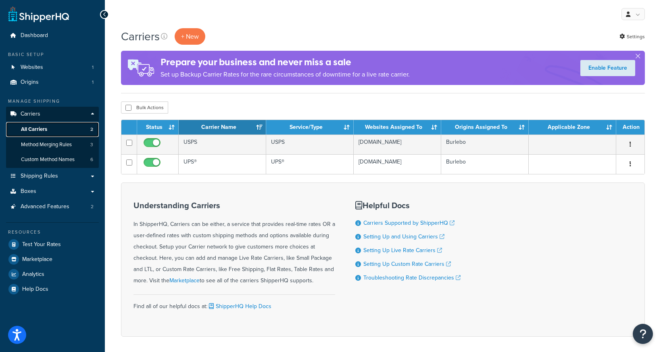
click at [30, 130] on span "All Carriers" at bounding box center [34, 129] width 26 height 7
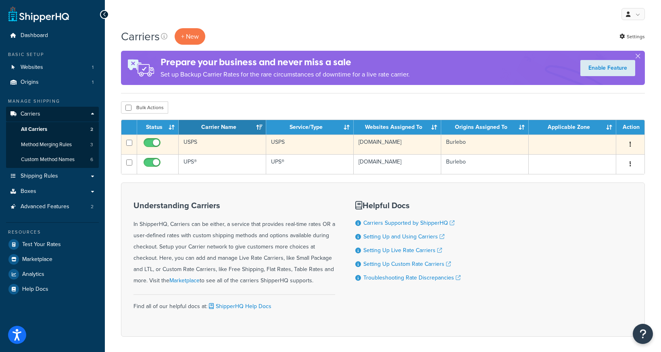
click at [633, 144] on button "button" at bounding box center [629, 144] width 11 height 13
click at [587, 165] on link "Edit" at bounding box center [598, 160] width 64 height 17
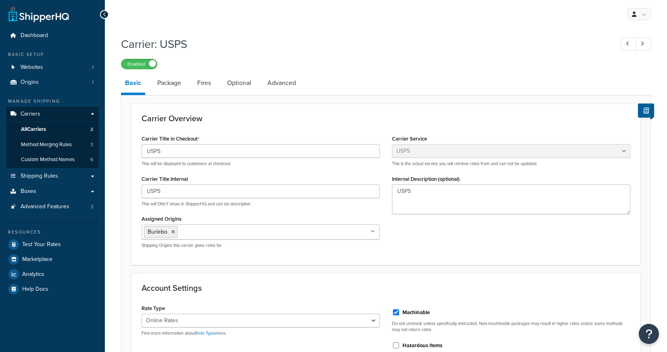
select select "usps"
select select "ONLINE"
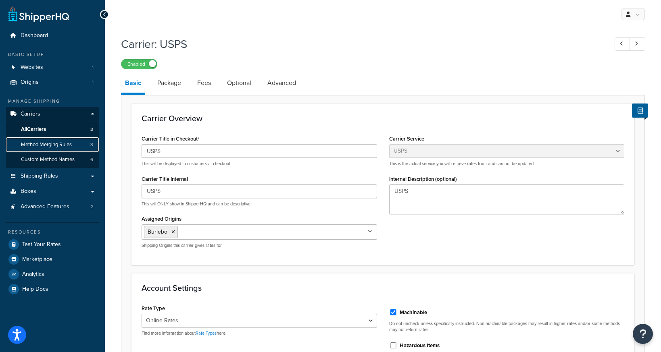
click at [33, 143] on span "Method Merging Rules" at bounding box center [46, 145] width 51 height 7
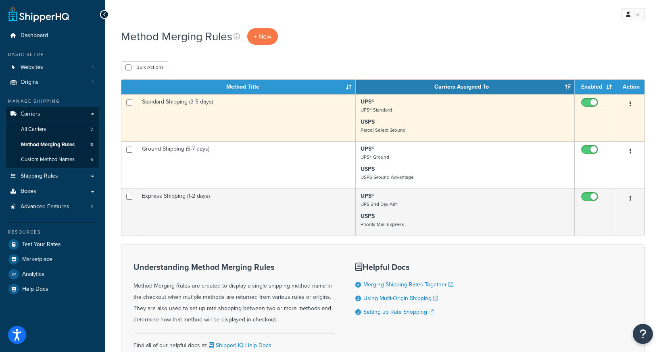
click at [636, 104] on div "Edit Duplicate Delete" at bounding box center [630, 104] width 19 height 13
click at [629, 102] on icon "button" at bounding box center [630, 104] width 2 height 6
click at [595, 121] on link "Edit" at bounding box center [598, 120] width 64 height 17
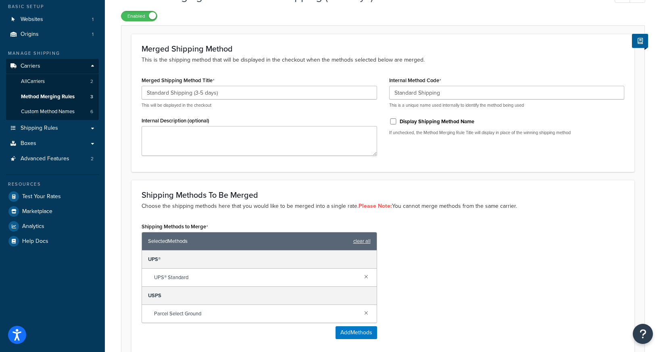
scroll to position [33, 0]
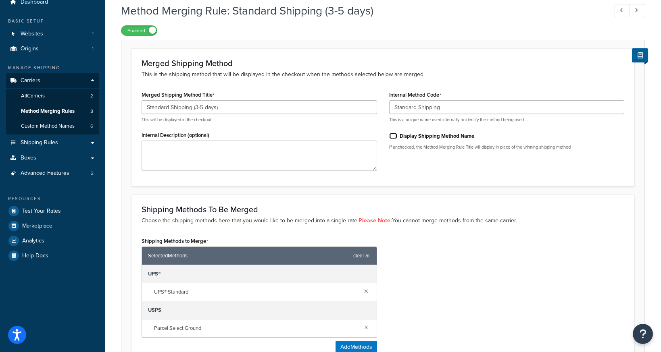
click at [395, 135] on input "Display Shipping Method Name" at bounding box center [393, 136] width 8 height 6
checkbox input "true"
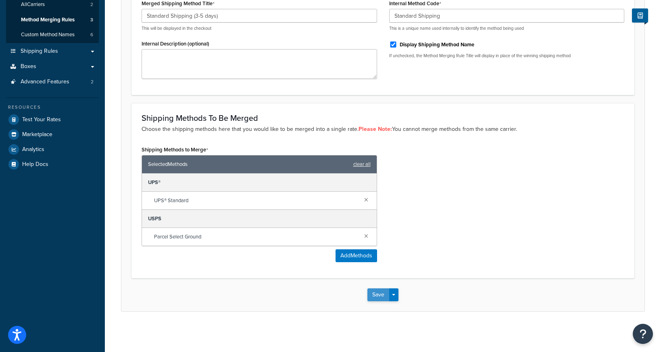
click at [379, 296] on button "Save" at bounding box center [378, 295] width 22 height 13
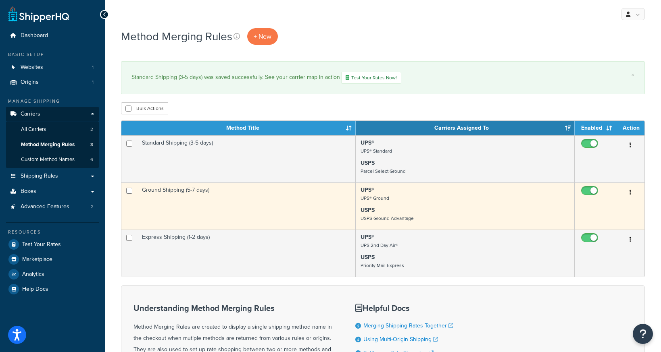
click at [631, 191] on icon "button" at bounding box center [630, 192] width 2 height 6
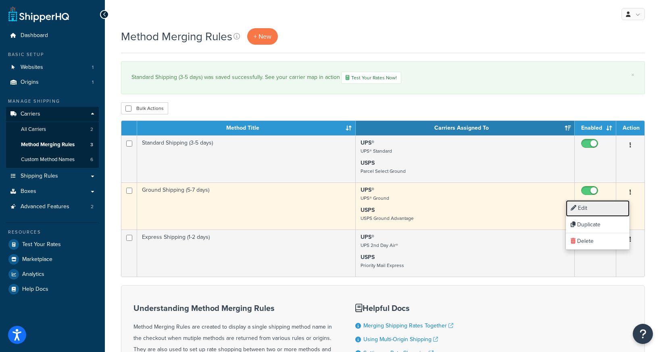
click at [597, 207] on link "Edit" at bounding box center [598, 208] width 64 height 17
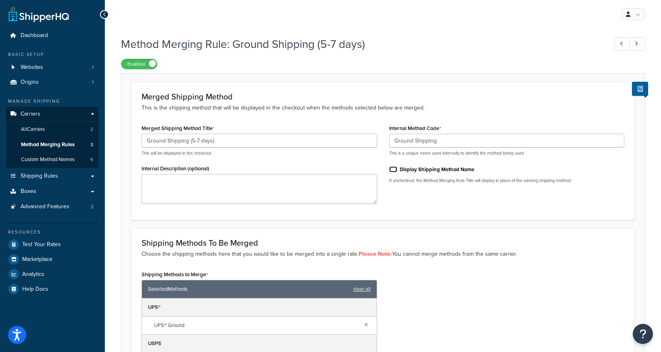
click at [395, 171] on input "Display Shipping Method Name" at bounding box center [393, 169] width 8 height 6
checkbox input "true"
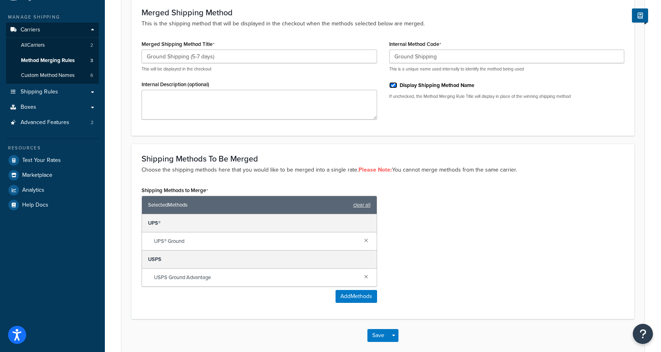
scroll to position [125, 0]
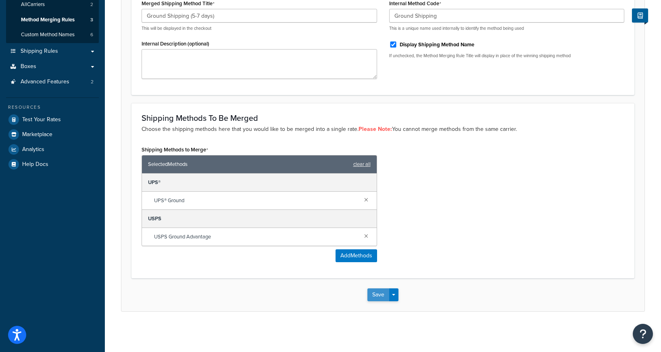
click at [382, 300] on button "Save" at bounding box center [378, 295] width 22 height 13
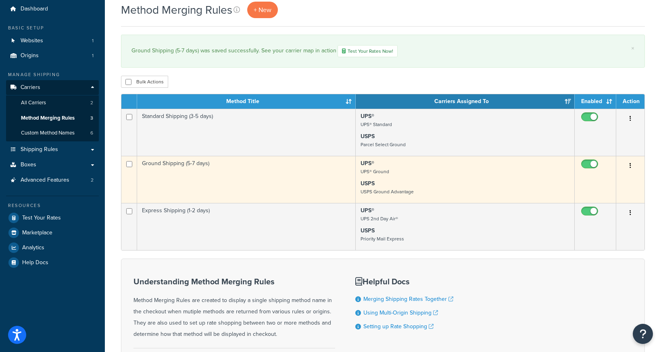
scroll to position [69, 0]
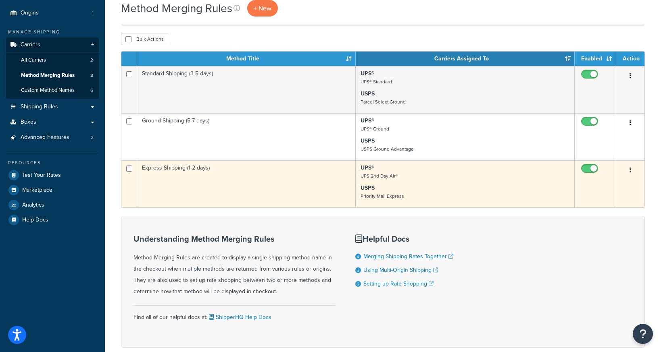
click at [629, 169] on icon "button" at bounding box center [630, 170] width 2 height 6
click at [590, 187] on link "Edit" at bounding box center [598, 186] width 64 height 17
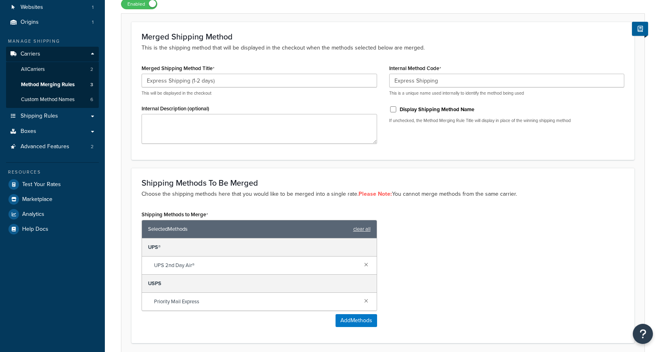
scroll to position [125, 0]
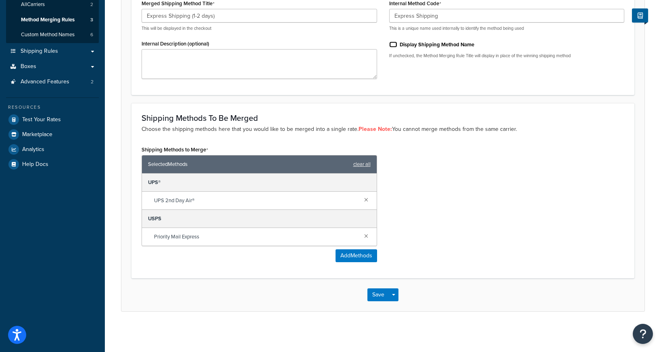
click at [393, 44] on input "Display Shipping Method Name" at bounding box center [393, 45] width 8 height 6
checkbox input "true"
click at [384, 292] on button "Save" at bounding box center [378, 295] width 22 height 13
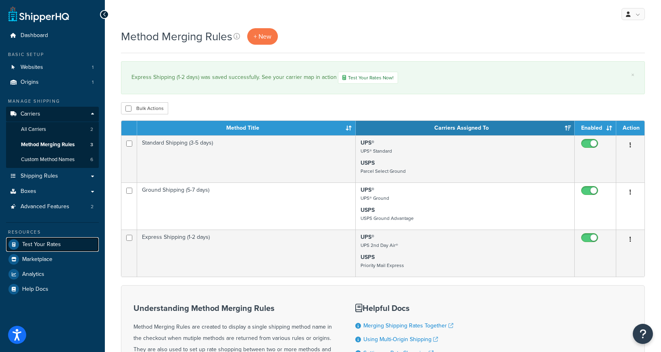
click at [37, 244] on span "Test Your Rates" at bounding box center [41, 244] width 39 height 7
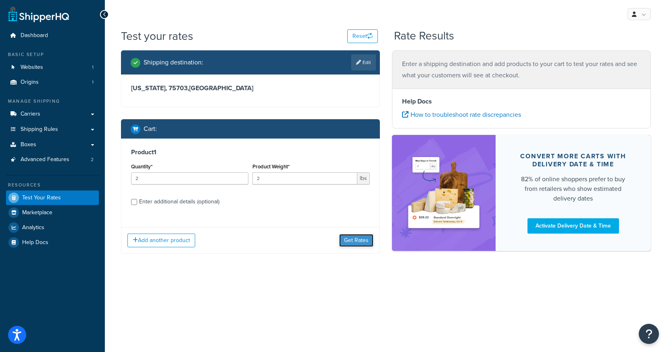
click at [351, 242] on button "Get Rates" at bounding box center [356, 240] width 34 height 13
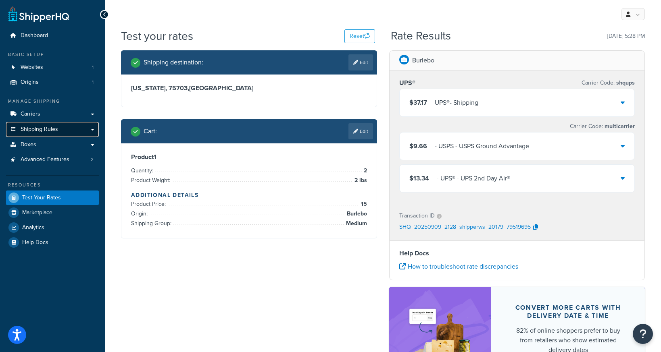
click at [45, 135] on link "Shipping Rules" at bounding box center [52, 129] width 93 height 15
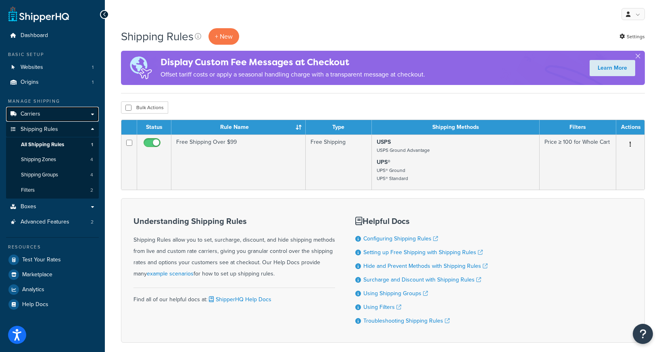
click at [54, 114] on link "Carriers" at bounding box center [52, 114] width 93 height 15
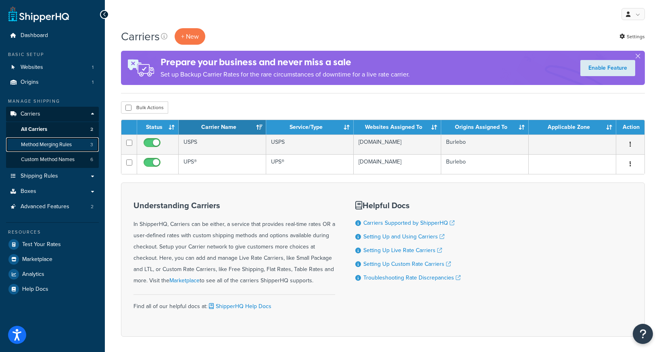
click at [41, 143] on span "Method Merging Rules" at bounding box center [46, 145] width 51 height 7
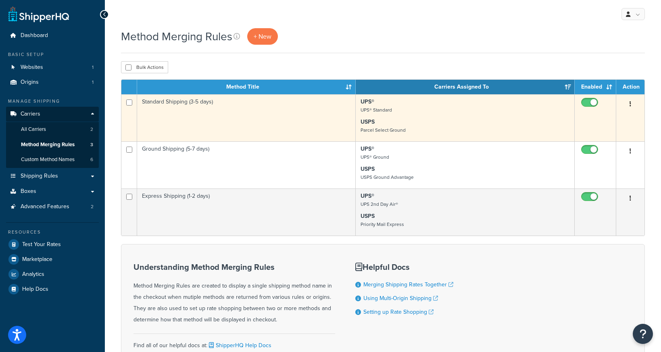
click at [633, 103] on button "button" at bounding box center [629, 104] width 11 height 13
click at [594, 122] on link "Edit" at bounding box center [598, 120] width 64 height 17
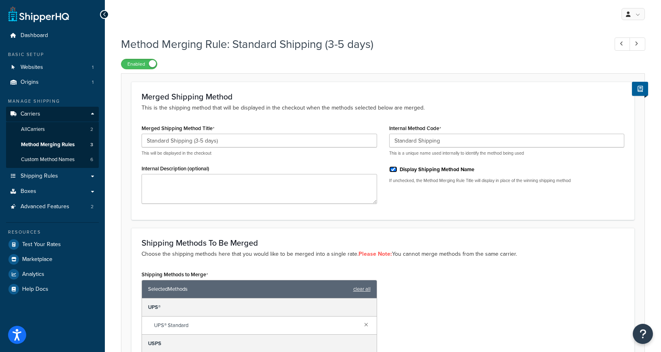
click at [391, 168] on input "Display Shipping Method Name" at bounding box center [393, 169] width 8 height 6
checkbox input "false"
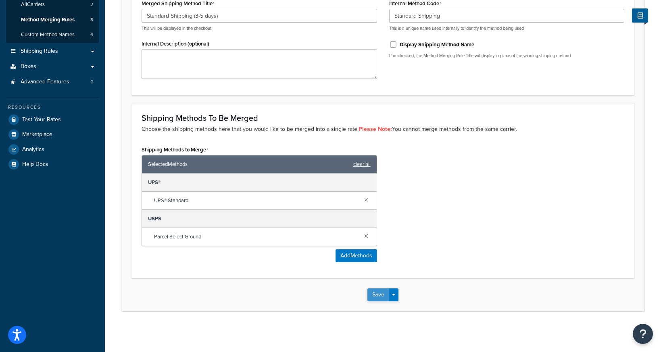
click at [373, 299] on button "Save" at bounding box center [378, 295] width 22 height 13
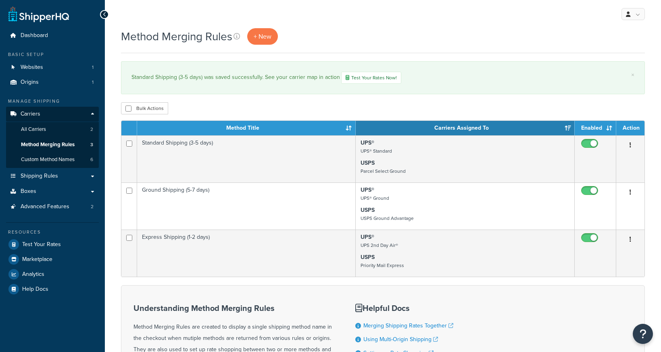
click at [40, 144] on span "Method Merging Rules" at bounding box center [48, 145] width 54 height 7
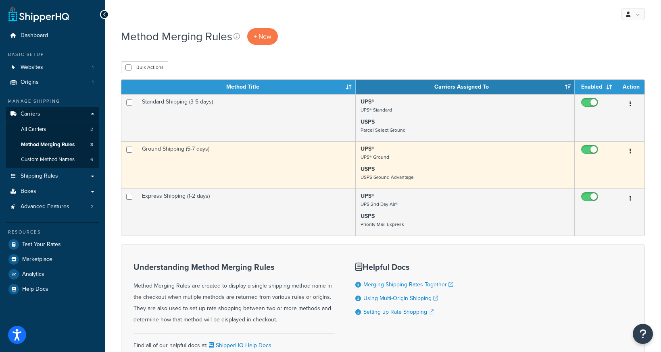
click at [627, 154] on button "button" at bounding box center [629, 151] width 11 height 13
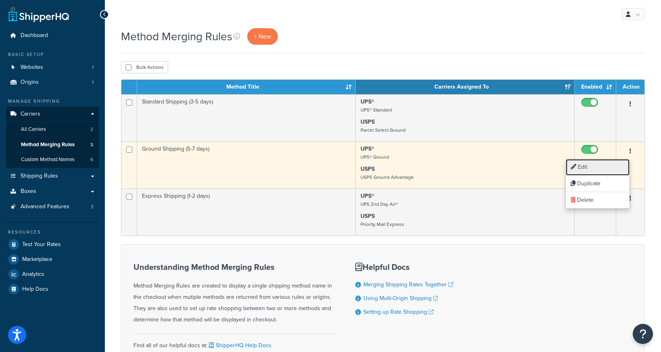
click at [599, 173] on link "Edit" at bounding box center [598, 167] width 64 height 17
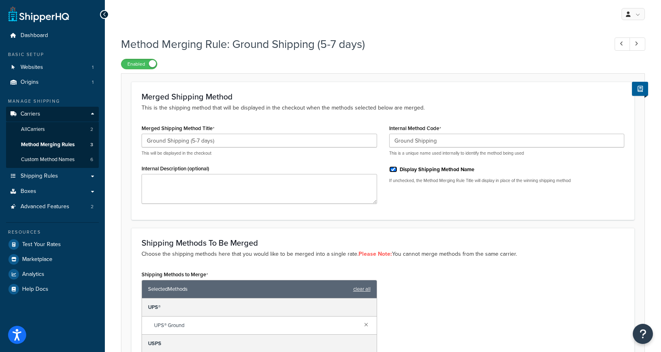
click at [395, 170] on input "Display Shipping Method Name" at bounding box center [393, 169] width 8 height 6
checkbox input "false"
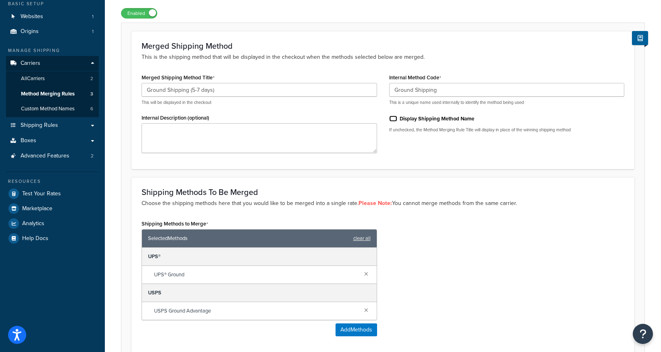
scroll to position [125, 0]
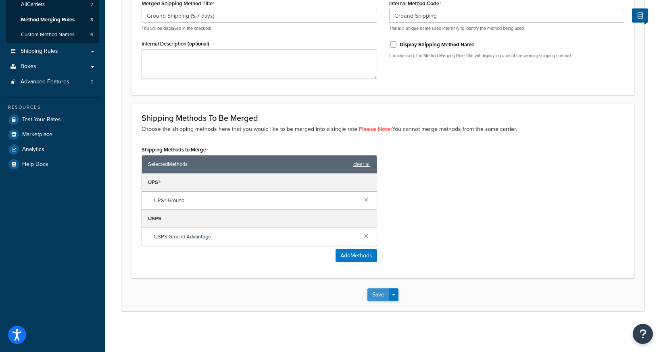
click at [379, 297] on button "Save" at bounding box center [378, 295] width 22 height 13
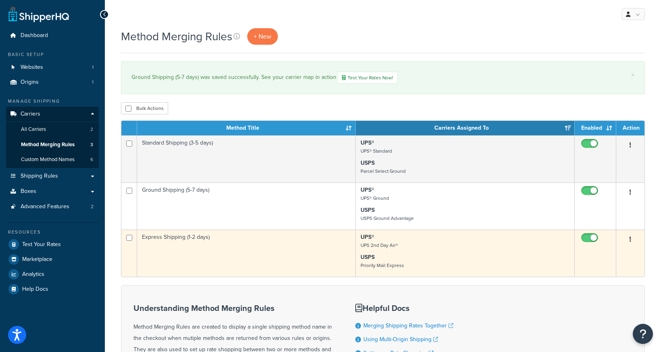
click at [631, 242] on button "button" at bounding box center [629, 239] width 11 height 13
click at [597, 250] on link "Edit" at bounding box center [598, 256] width 64 height 17
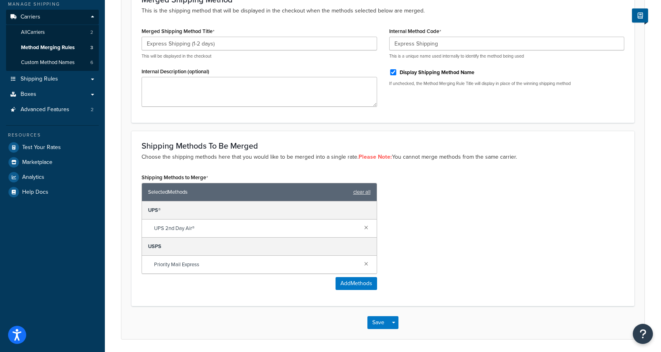
scroll to position [96, 0]
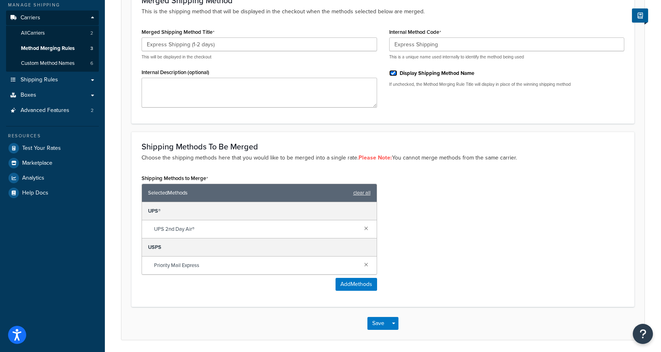
click at [393, 73] on input "Display Shipping Method Name" at bounding box center [393, 73] width 8 height 6
checkbox input "false"
click at [374, 325] on button "Save" at bounding box center [378, 323] width 22 height 13
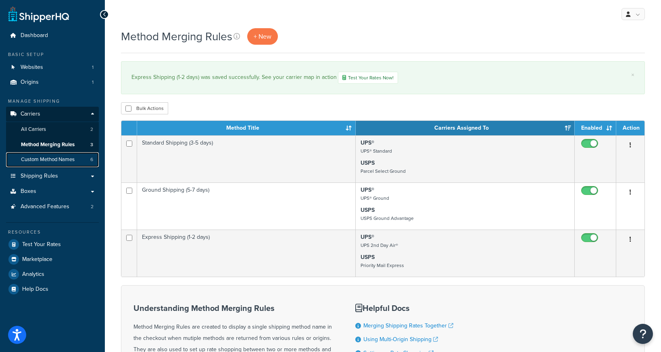
click at [44, 160] on span "Custom Method Names" at bounding box center [48, 159] width 54 height 7
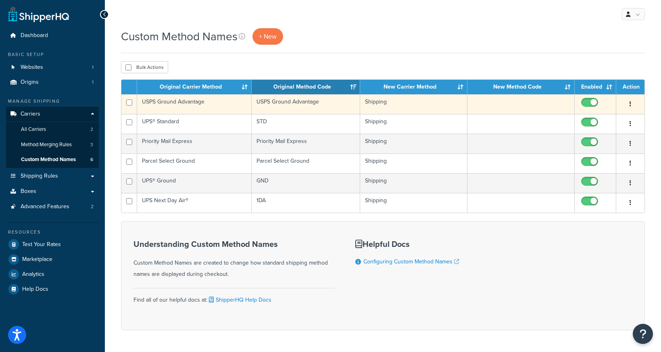
click at [170, 104] on td "USPS Ground Advantage" at bounding box center [194, 104] width 114 height 20
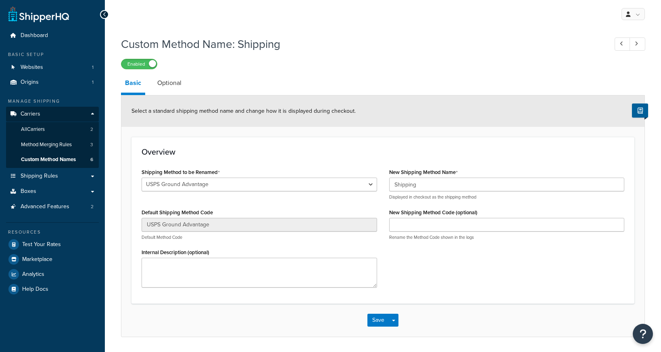
select select "703243"
click at [170, 85] on link "Optional" at bounding box center [169, 82] width 32 height 19
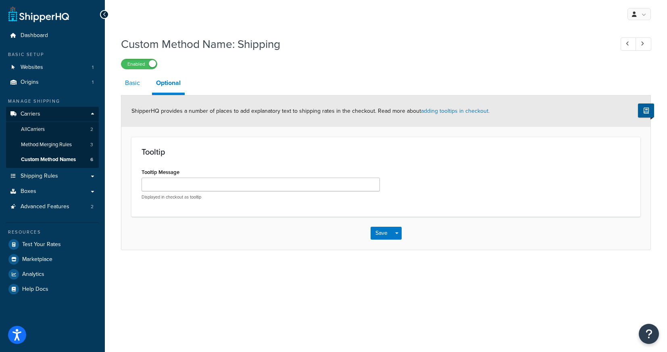
click at [134, 84] on link "Basic" at bounding box center [132, 82] width 23 height 19
select select "703243"
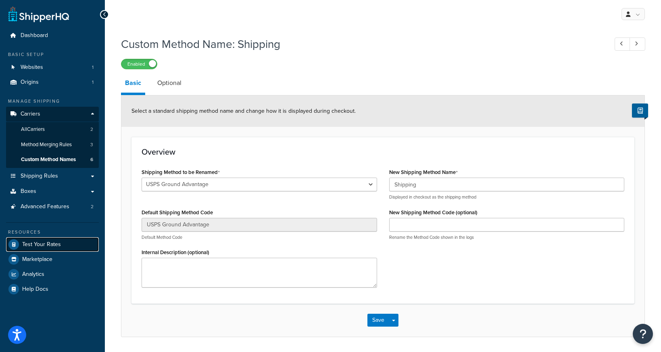
click at [39, 243] on span "Test Your Rates" at bounding box center [41, 244] width 39 height 7
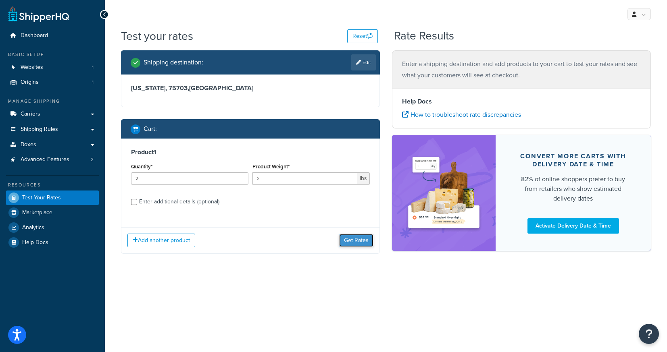
click at [365, 241] on button "Get Rates" at bounding box center [356, 240] width 34 height 13
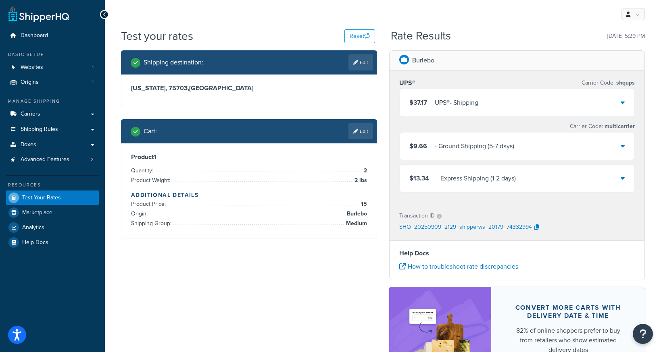
click at [597, 146] on div "$9.66 - Ground Shipping (5-7 days)" at bounding box center [517, 146] width 235 height 27
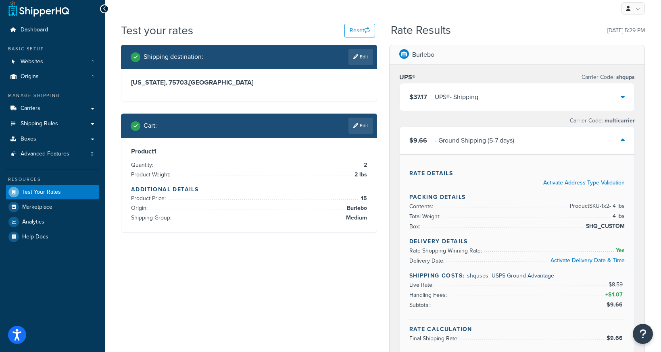
scroll to position [4, 0]
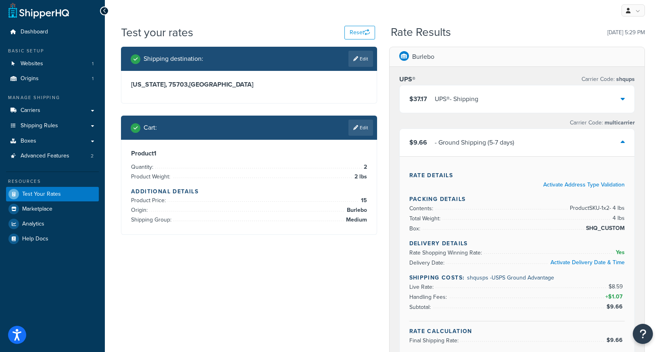
click at [615, 137] on div "$9.66 - Ground Shipping (5-7 days)" at bounding box center [517, 142] width 235 height 27
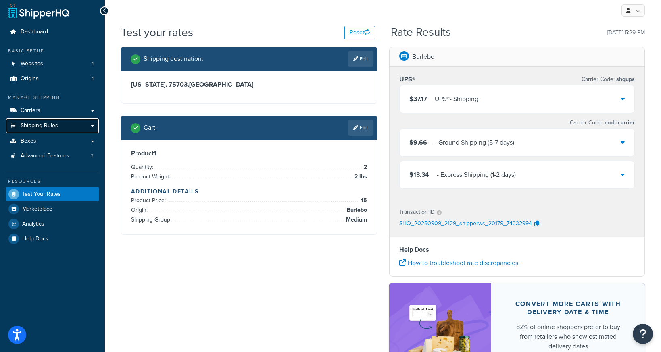
click at [45, 125] on span "Shipping Rules" at bounding box center [39, 126] width 37 height 7
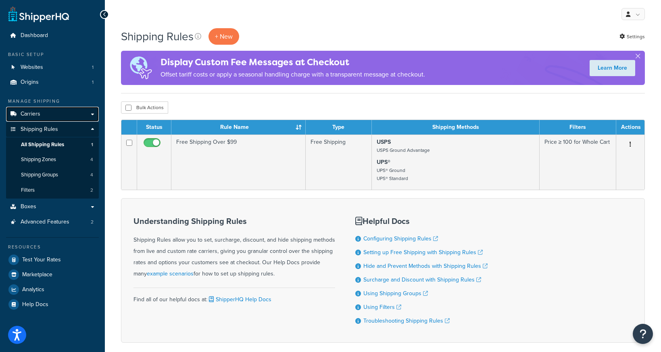
click at [79, 108] on link "Carriers" at bounding box center [52, 114] width 93 height 15
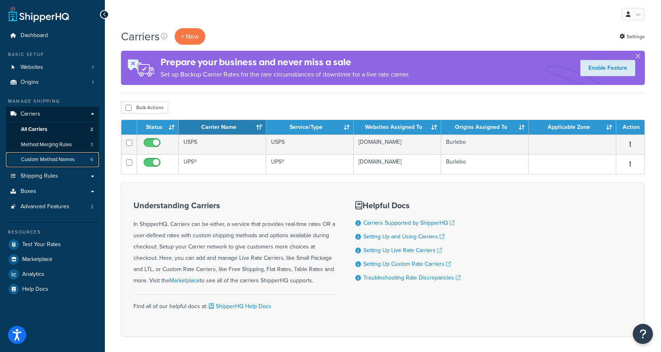
click at [46, 158] on span "Custom Method Names" at bounding box center [48, 159] width 54 height 7
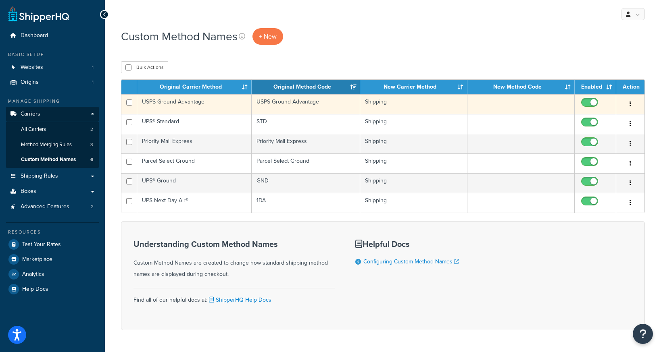
click at [630, 110] on button "button" at bounding box center [629, 104] width 11 height 13
click at [615, 119] on link "Edit" at bounding box center [598, 120] width 64 height 17
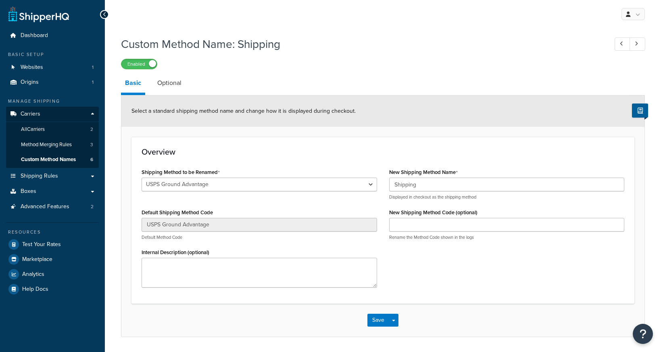
select select "703243"
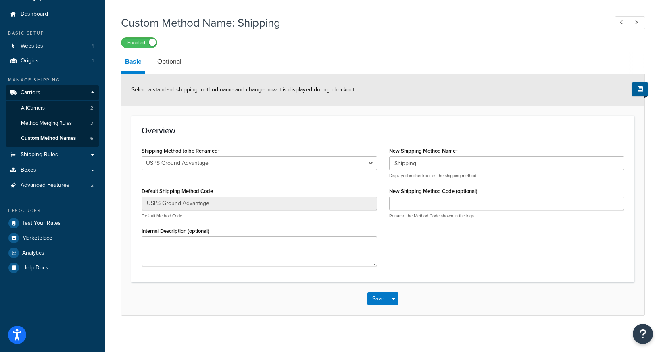
scroll to position [25, 0]
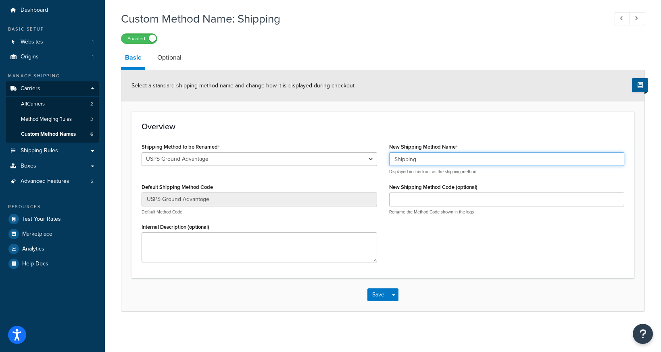
click at [429, 158] on input "Shipping" at bounding box center [506, 159] width 235 height 14
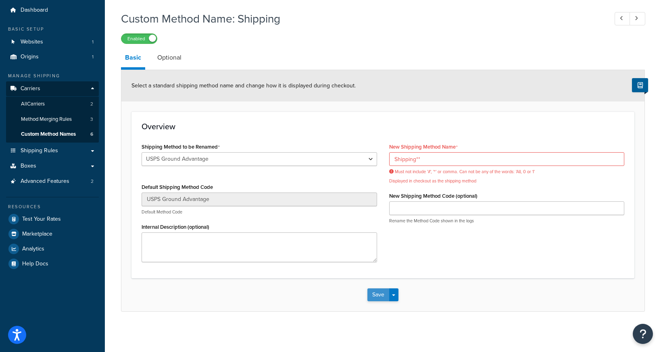
click at [379, 299] on button "Save" at bounding box center [378, 295] width 22 height 13
click at [433, 162] on input "Shipping**" at bounding box center [506, 159] width 235 height 14
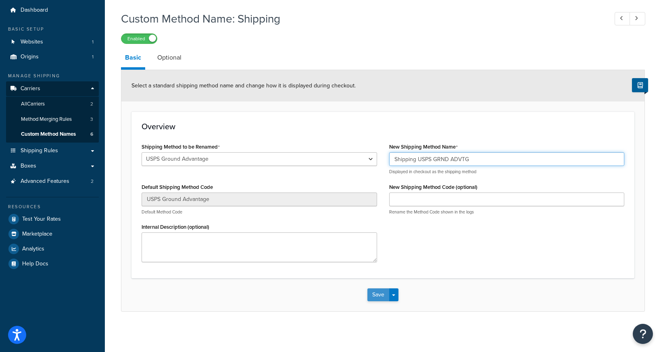
type input "Shipping USPS GRND ADVTG"
click at [381, 300] on button "Save" at bounding box center [378, 295] width 22 height 13
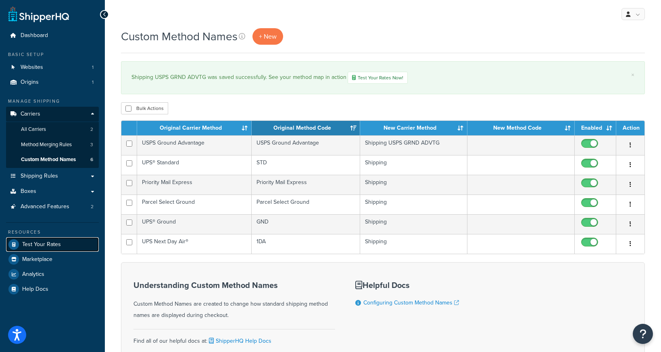
click at [42, 248] on span "Test Your Rates" at bounding box center [41, 244] width 39 height 7
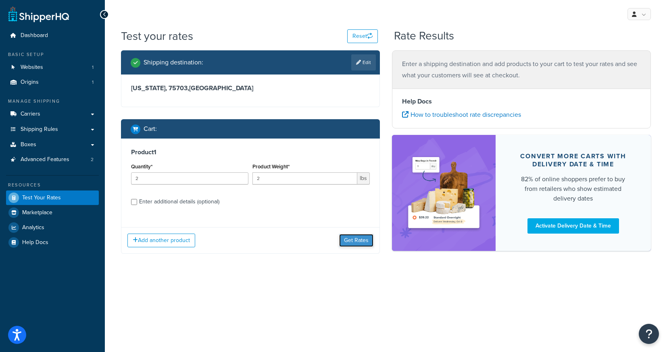
click at [353, 240] on button "Get Rates" at bounding box center [356, 240] width 34 height 13
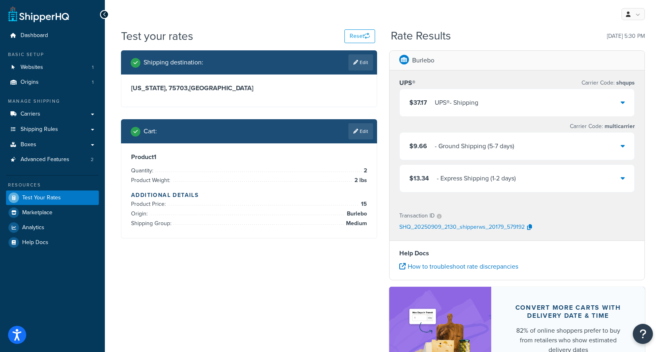
click at [589, 146] on div "$9.66 - Ground Shipping (5-7 days)" at bounding box center [517, 146] width 235 height 27
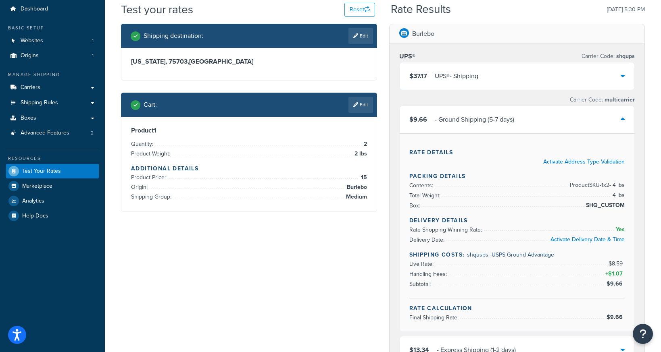
scroll to position [26, 0]
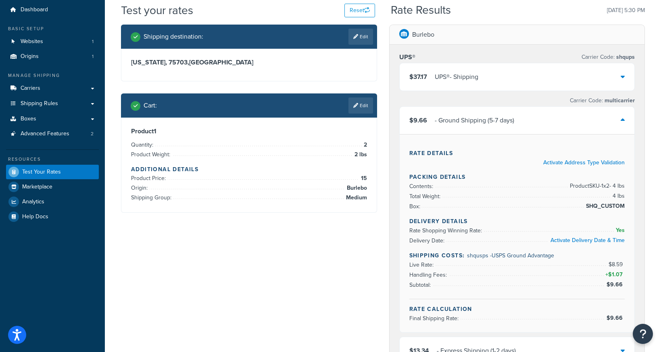
click at [620, 119] on icon at bounding box center [622, 120] width 4 height 6
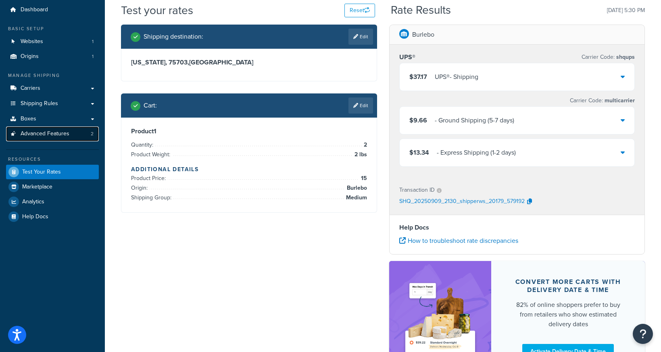
click at [35, 131] on span "Advanced Features" at bounding box center [45, 134] width 49 height 7
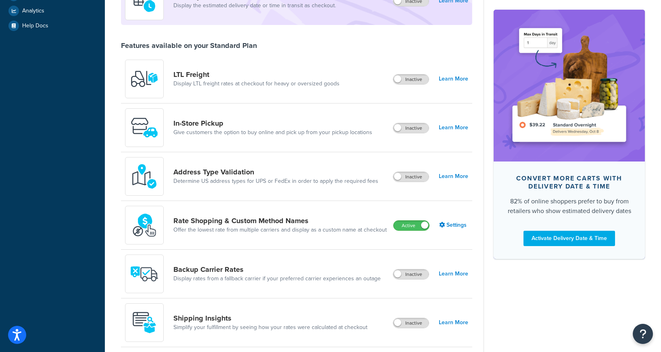
scroll to position [225, 0]
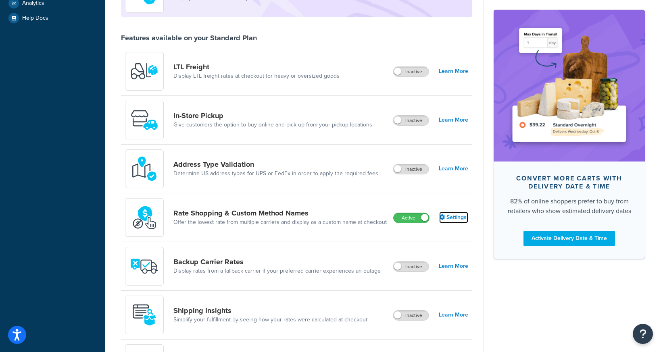
click at [451, 221] on link "Settings" at bounding box center [453, 217] width 29 height 11
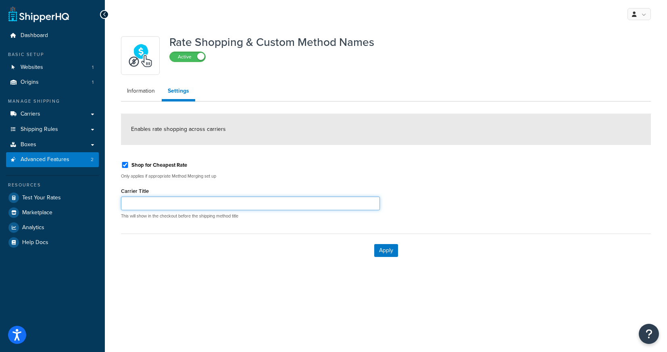
click at [152, 204] on input "Carrier Title" at bounding box center [250, 204] width 259 height 14
type input "Shipping"
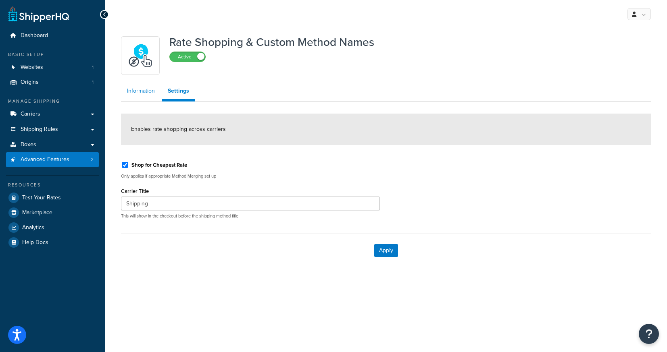
click at [137, 93] on link "Information" at bounding box center [141, 91] width 40 height 16
click at [385, 252] on button "Apply" at bounding box center [386, 250] width 24 height 13
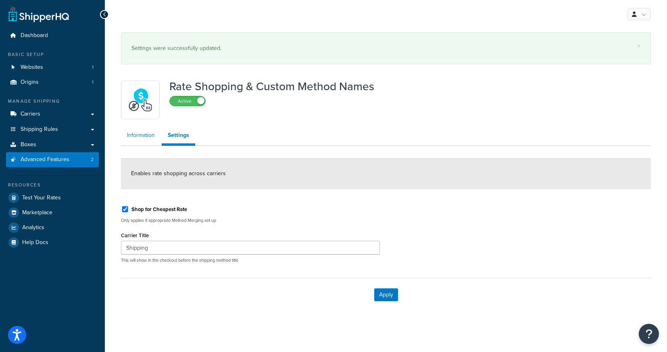
click at [141, 141] on link "Information" at bounding box center [141, 135] width 40 height 16
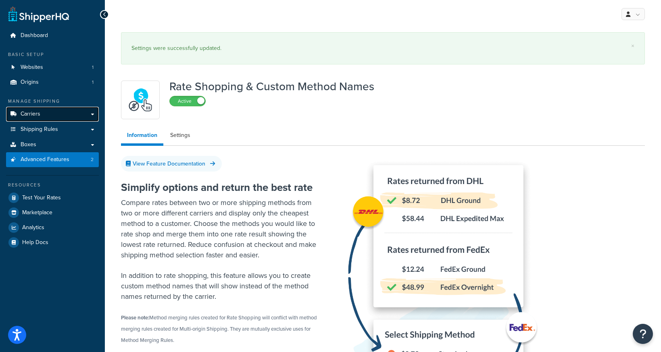
click at [60, 109] on link "Carriers" at bounding box center [52, 114] width 93 height 15
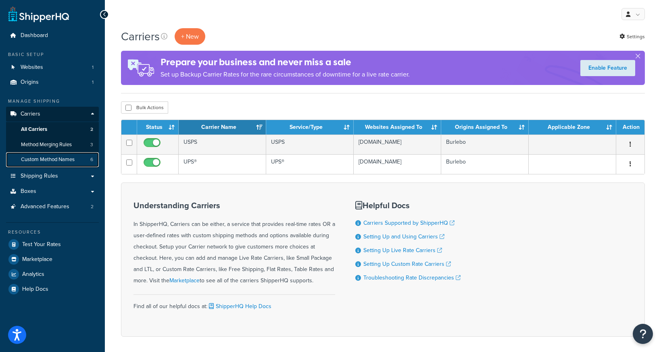
click at [32, 165] on link "Custom Method Names 6" at bounding box center [52, 159] width 93 height 15
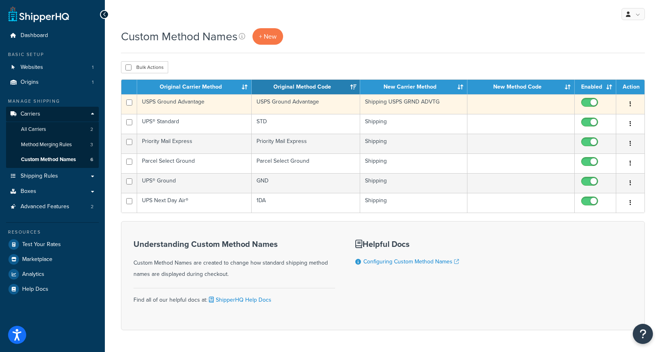
click at [591, 104] on input "checkbox" at bounding box center [590, 105] width 22 height 10
checkbox input "false"
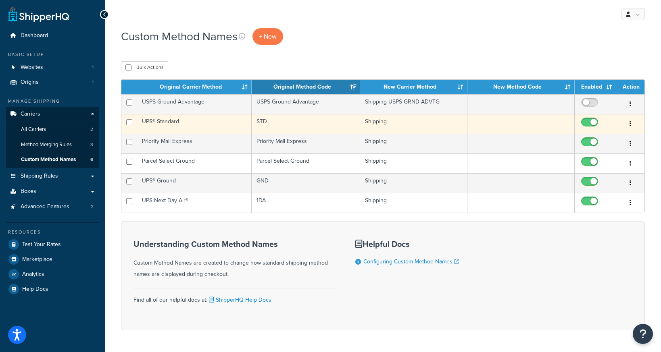
click at [595, 121] on input "checkbox" at bounding box center [590, 124] width 22 height 10
checkbox input "false"
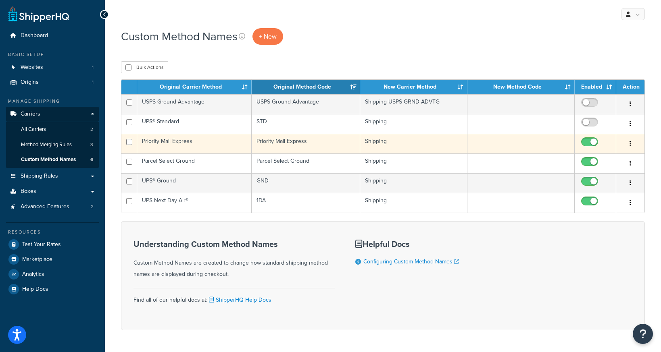
click at [593, 140] on input "checkbox" at bounding box center [590, 144] width 22 height 10
checkbox input "false"
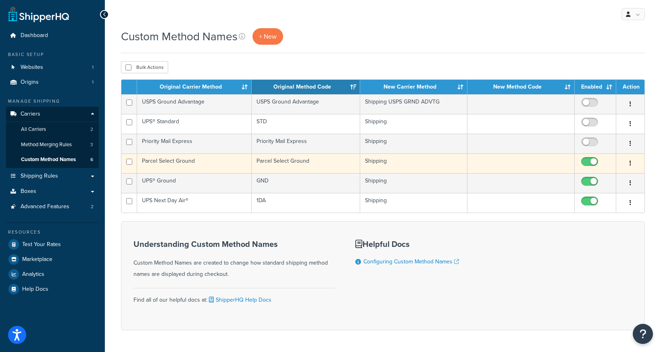
click at [590, 160] on input "checkbox" at bounding box center [590, 164] width 22 height 10
checkbox input "false"
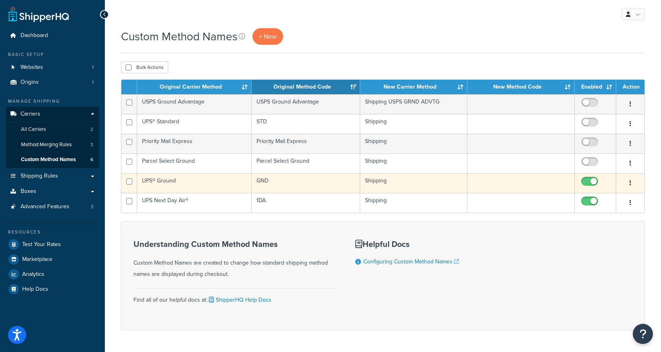
click at [590, 180] on input "checkbox" at bounding box center [590, 184] width 22 height 10
checkbox input "false"
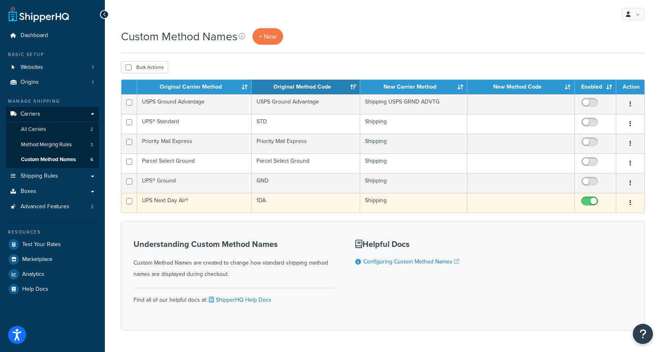
click at [590, 203] on input "checkbox" at bounding box center [590, 203] width 22 height 10
checkbox input "false"
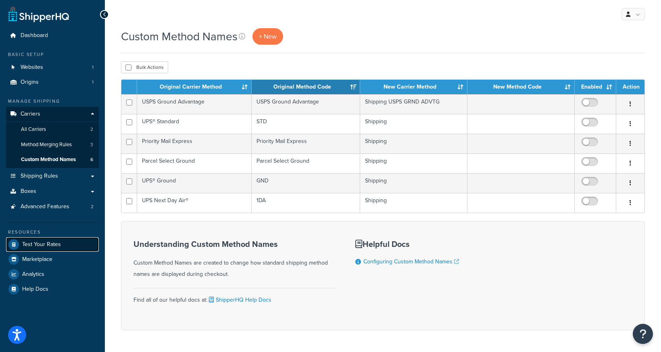
click at [43, 248] on span "Test Your Rates" at bounding box center [41, 244] width 39 height 7
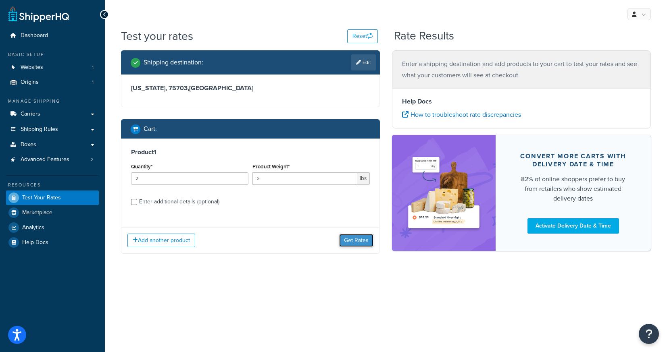
click at [357, 243] on button "Get Rates" at bounding box center [356, 240] width 34 height 13
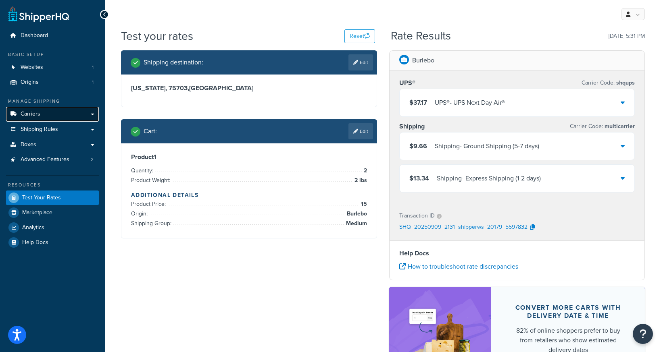
click at [54, 112] on link "Carriers" at bounding box center [52, 114] width 93 height 15
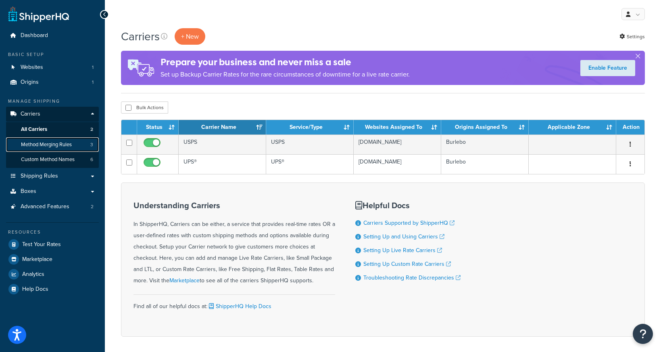
click at [46, 142] on span "Method Merging Rules" at bounding box center [46, 145] width 51 height 7
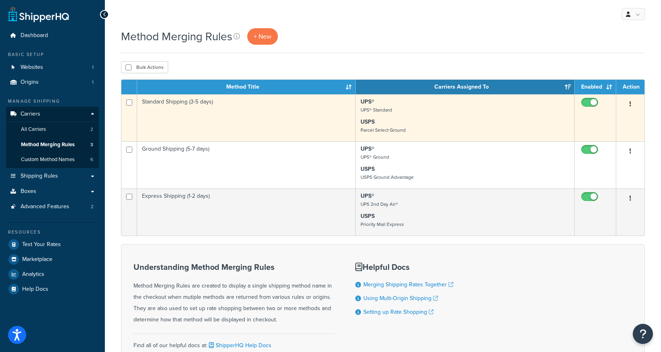
click at [625, 100] on button "button" at bounding box center [629, 104] width 11 height 13
click at [596, 123] on link "Edit" at bounding box center [598, 120] width 64 height 17
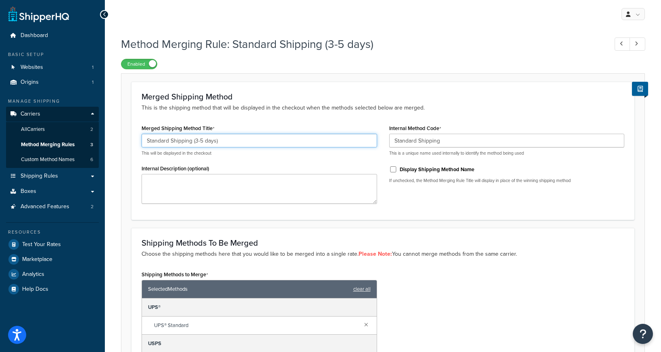
click at [184, 139] on input "Standard Shipping (3-5 days)" at bounding box center [259, 141] width 235 height 14
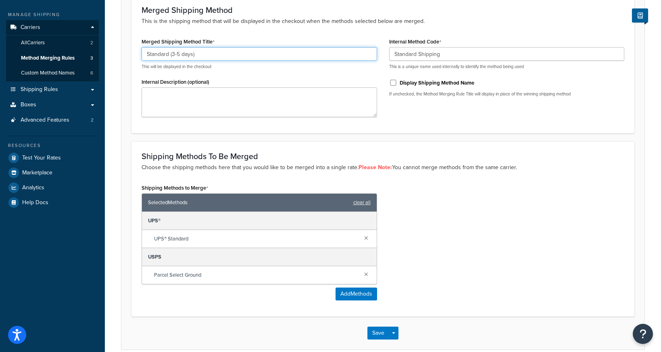
scroll to position [125, 0]
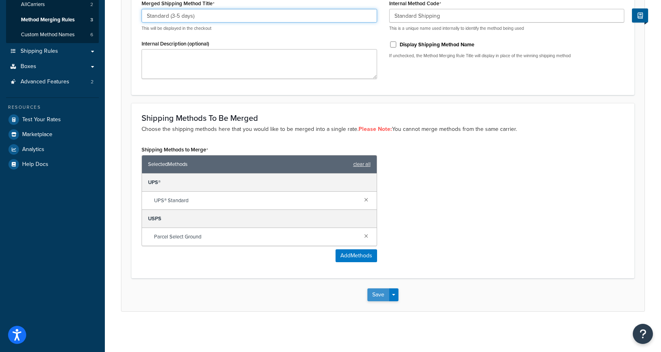
type input "Standard (3-5 days)"
click at [380, 297] on button "Save" at bounding box center [378, 295] width 22 height 13
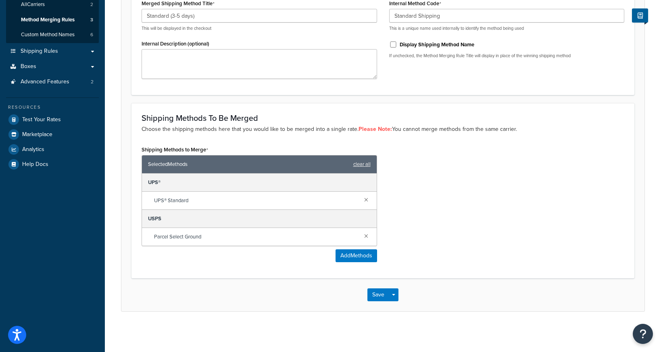
scroll to position [0, 0]
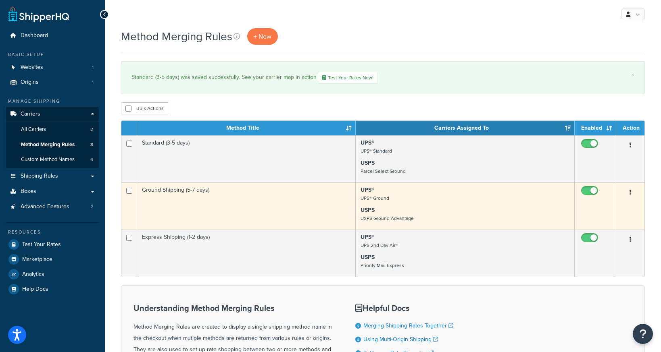
click at [235, 210] on td "Ground Shipping (5-7 days)" at bounding box center [246, 206] width 219 height 47
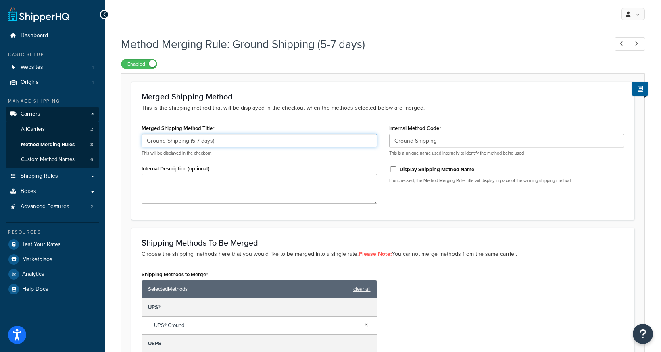
click at [177, 139] on input "Ground Shipping (5-7 days)" at bounding box center [259, 141] width 235 height 14
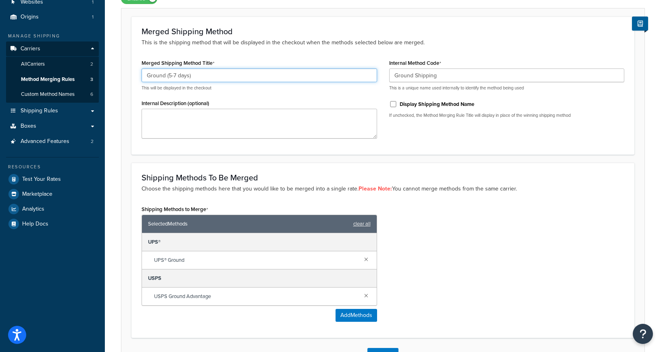
scroll to position [125, 0]
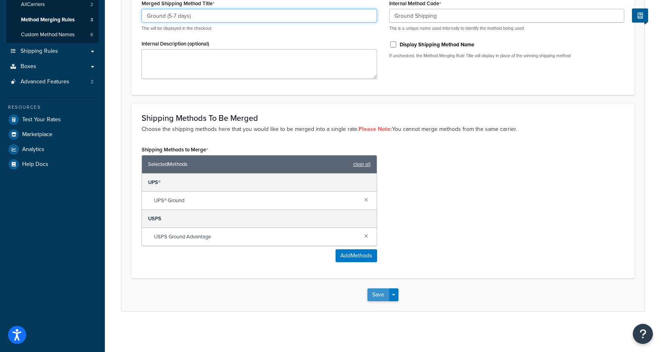
type input "Ground (5-7 days)"
click at [377, 292] on button "Save" at bounding box center [378, 295] width 22 height 13
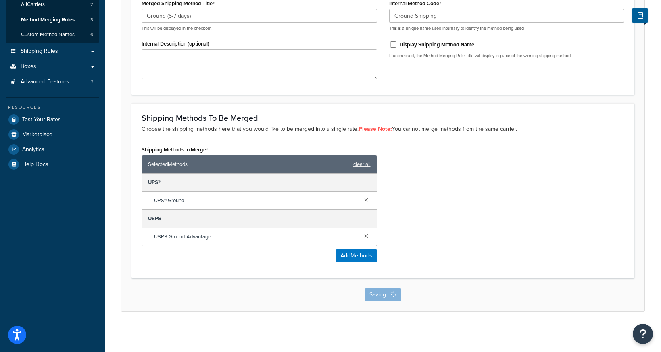
scroll to position [0, 0]
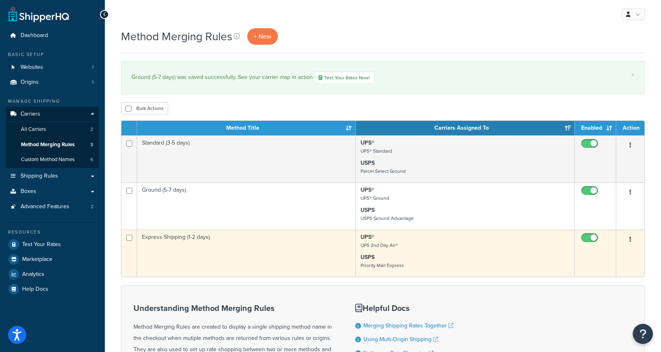
click at [189, 247] on td "Express Shipping (1-2 days)" at bounding box center [246, 253] width 219 height 47
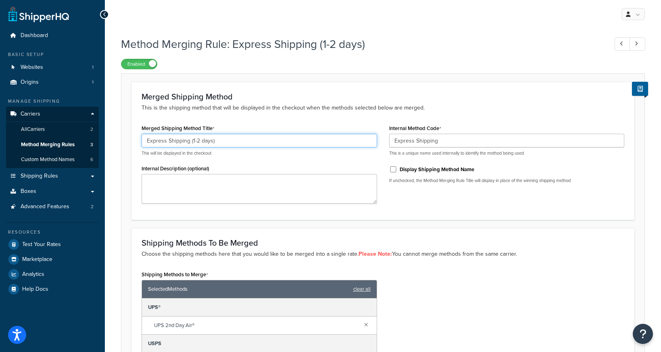
click at [179, 142] on input "Express Shipping (1-2 days)" at bounding box center [259, 141] width 235 height 14
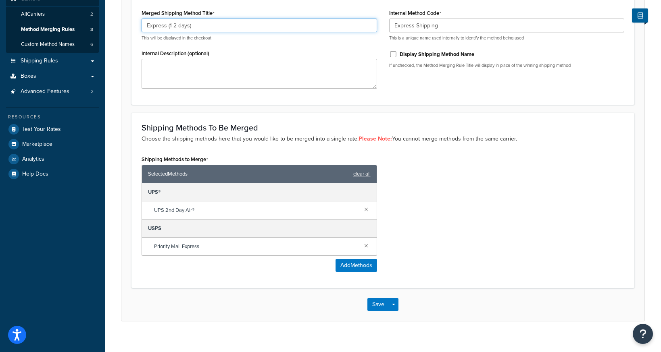
scroll to position [125, 0]
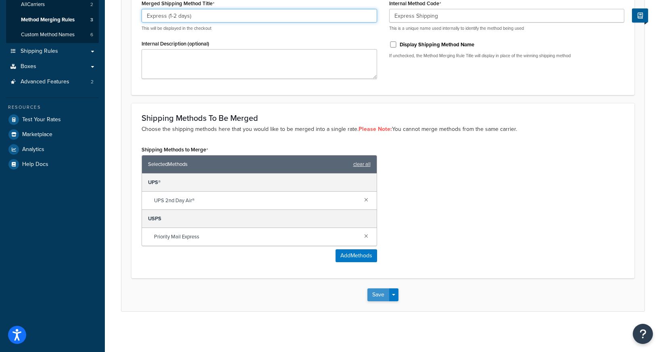
type input "Express (1-2 days)"
click at [379, 297] on button "Save" at bounding box center [378, 295] width 22 height 13
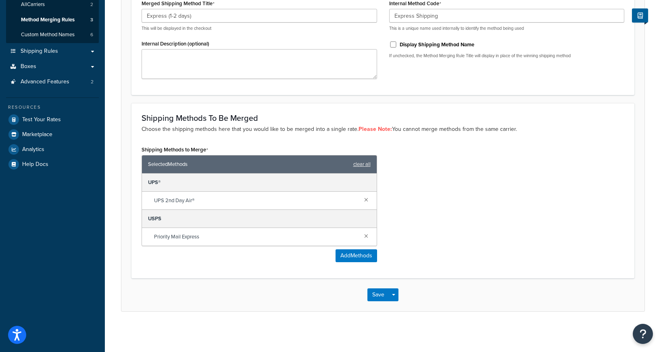
scroll to position [0, 0]
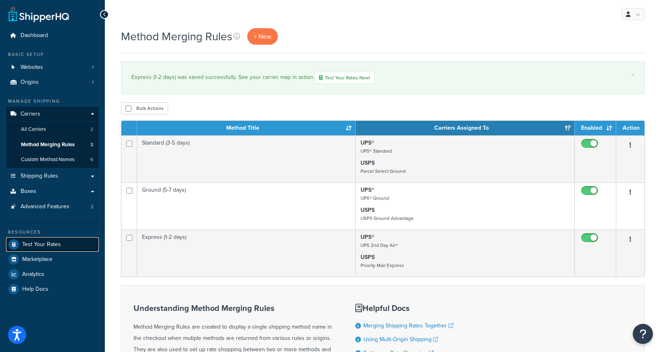
click at [37, 243] on span "Test Your Rates" at bounding box center [41, 244] width 39 height 7
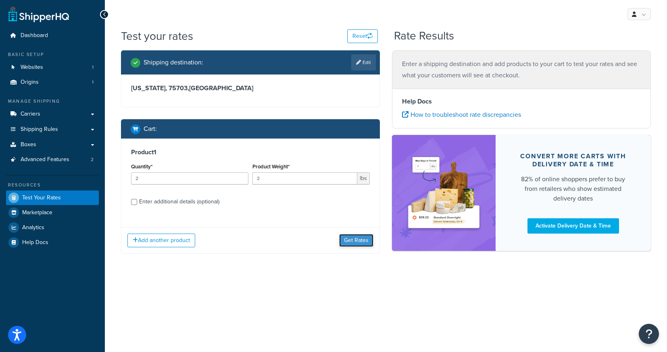
click at [356, 241] on button "Get Rates" at bounding box center [356, 240] width 34 height 13
